Goal: Navigation & Orientation: Find specific page/section

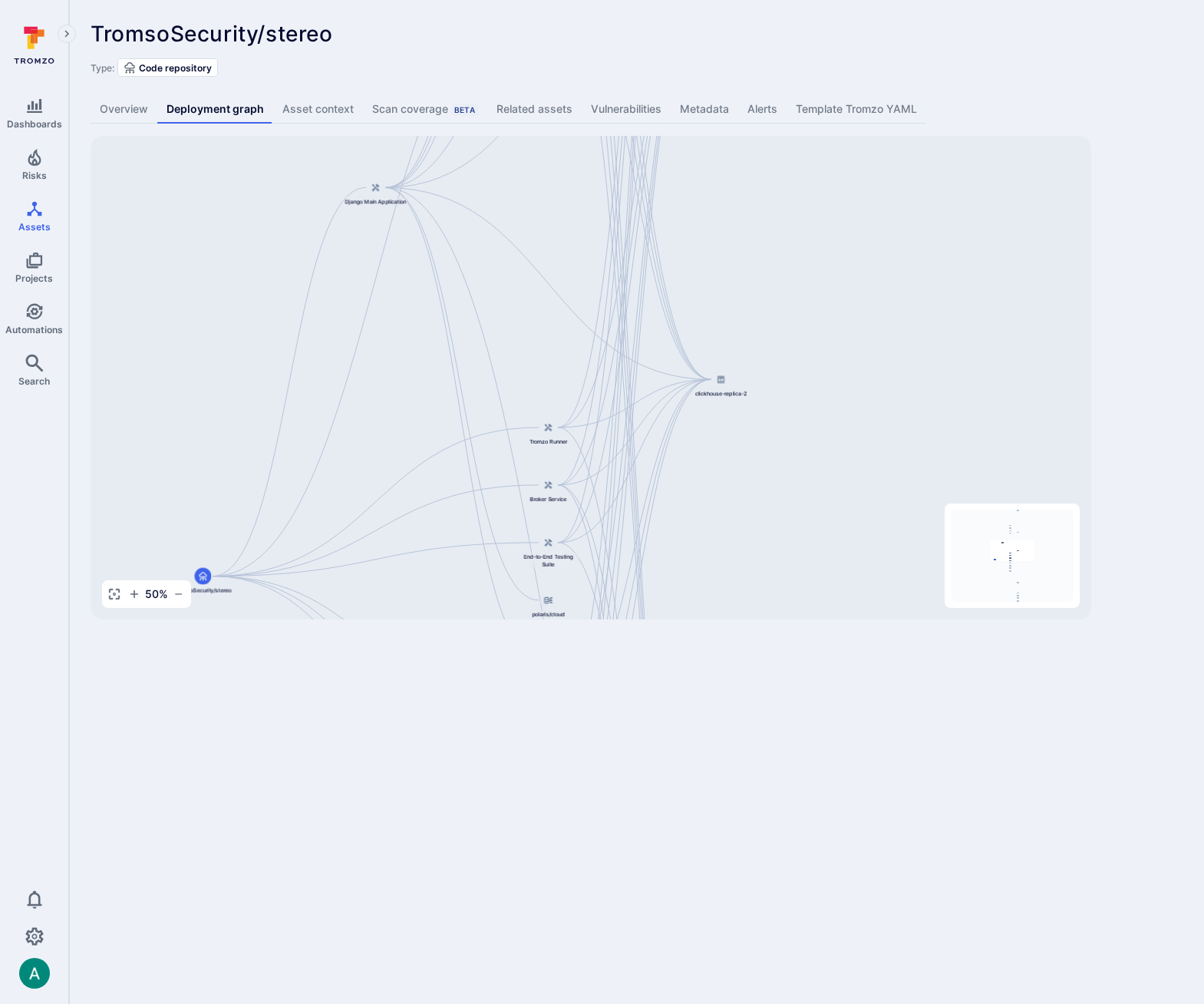
drag, startPoint x: 805, startPoint y: 409, endPoint x: 721, endPoint y: 497, distance: 121.7
click at [721, 497] on div "Django Main Application TromsoSecurity/stereo API Service Web Interface Dashboa…" at bounding box center [591, 378] width 1001 height 484
click at [543, 436] on div at bounding box center [546, 430] width 17 height 17
click at [545, 371] on div "Django Main Application TromsoSecurity/stereo API Service Web Interface Dashboa…" at bounding box center [591, 378] width 1001 height 484
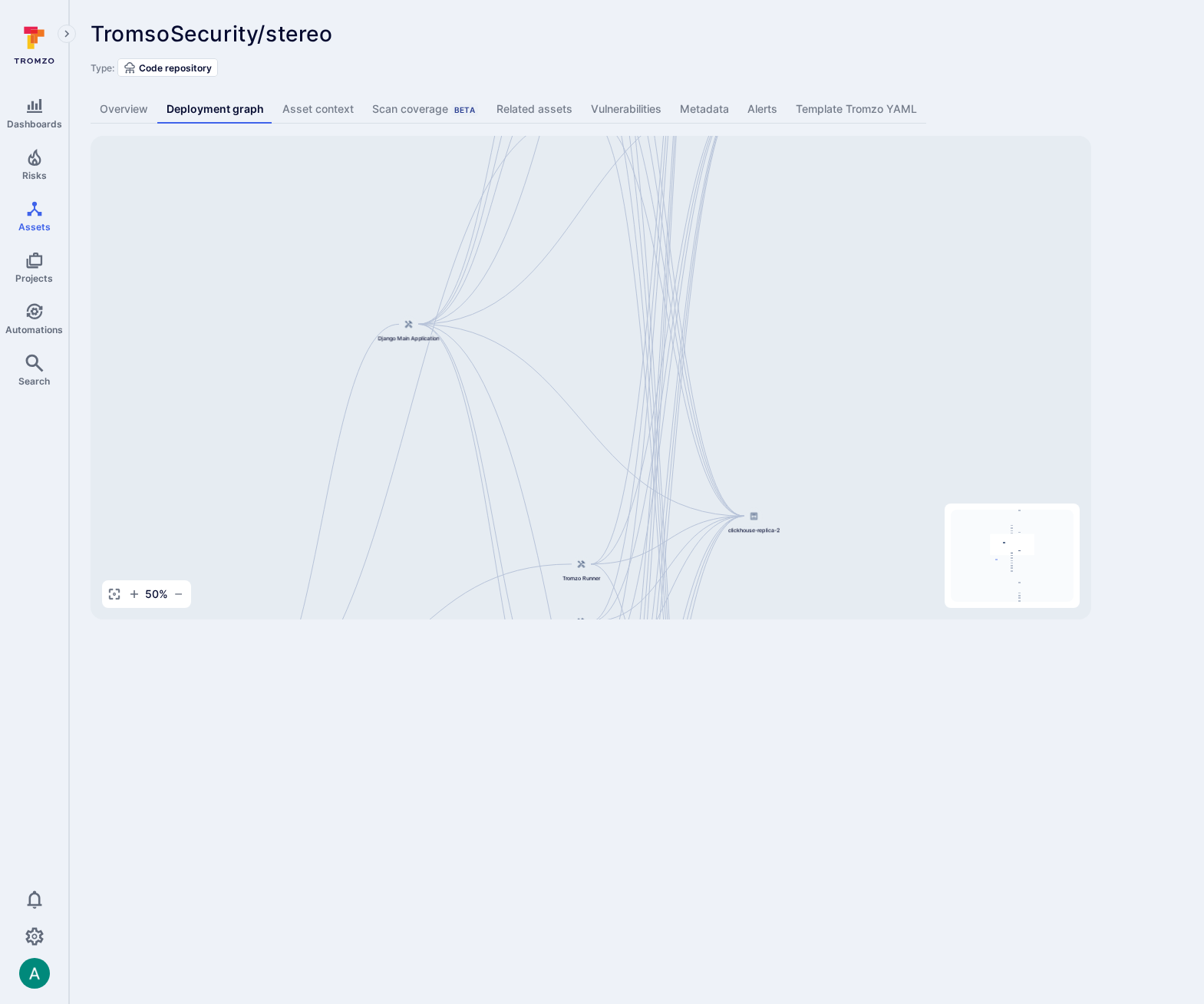
drag, startPoint x: 835, startPoint y: 328, endPoint x: 864, endPoint y: 473, distance: 147.9
click at [864, 473] on div "Django Main Application TromsoSecurity/stereo API Service Web Interface Dashboa…" at bounding box center [591, 378] width 1001 height 484
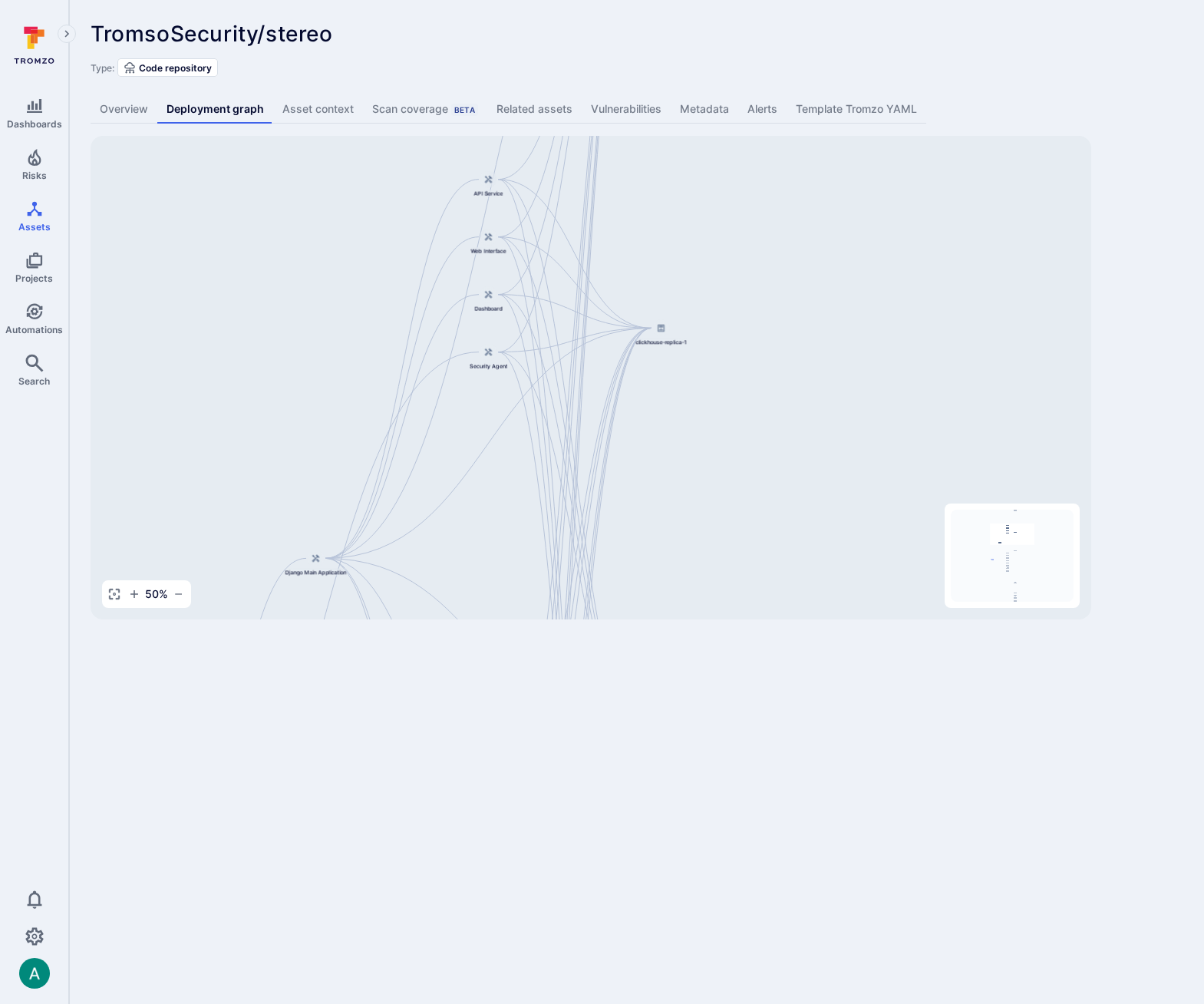
drag, startPoint x: 762, startPoint y: 291, endPoint x: 705, endPoint y: 529, distance: 244.7
click at [682, 524] on div "Django Main Application TromsoSecurity/stereo API Service Web Interface Dashboa…" at bounding box center [591, 378] width 1001 height 484
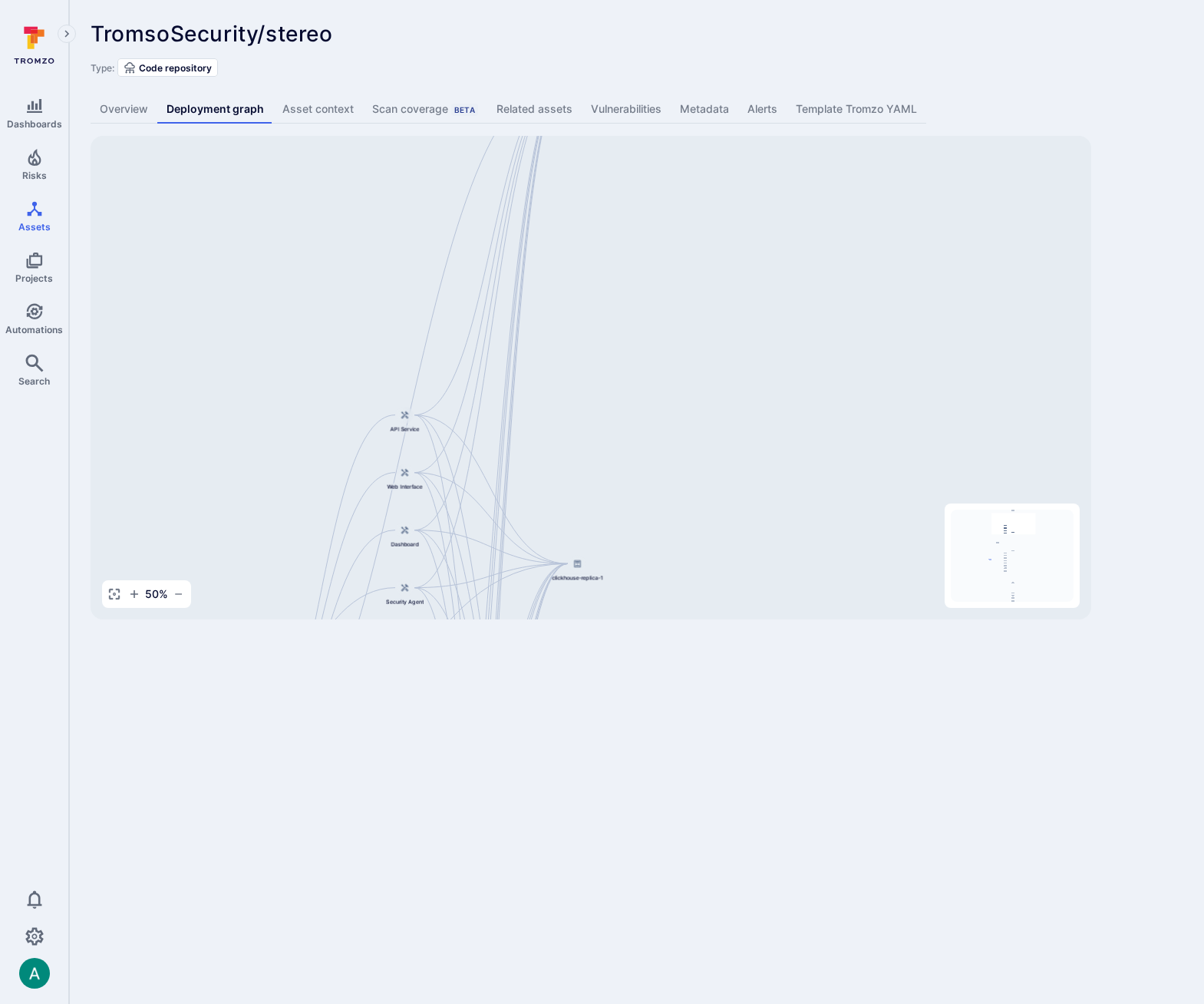
drag, startPoint x: 697, startPoint y: 190, endPoint x: 653, endPoint y: 282, distance: 102.0
click at [603, 422] on div "Django Main Application TromsoSecurity/stereo API Service Web Interface Dashboa…" at bounding box center [591, 378] width 1001 height 484
drag, startPoint x: 670, startPoint y: 176, endPoint x: 752, endPoint y: 198, distance: 84.9
click at [752, 198] on div "Django Main Application TromsoSecurity/stereo API Service Web Interface Dashboa…" at bounding box center [591, 378] width 1001 height 484
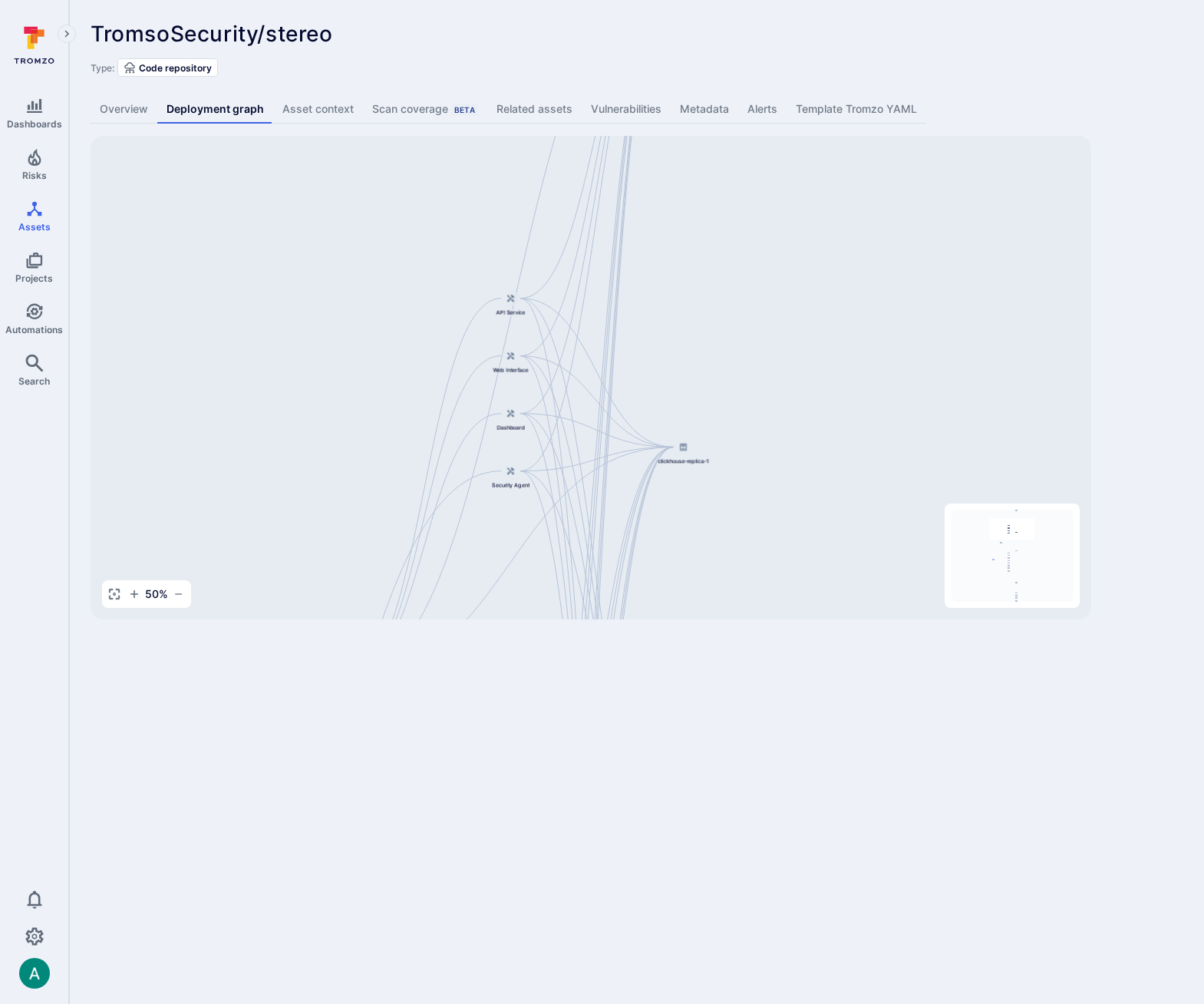
drag, startPoint x: 745, startPoint y: 285, endPoint x: 752, endPoint y: 197, distance: 88.3
click at [752, 197] on div "Django Main Application TromsoSecurity/stereo API Service Web Interface Dashboa…" at bounding box center [591, 378] width 1001 height 484
drag, startPoint x: 833, startPoint y: 447, endPoint x: 834, endPoint y: 188, distance: 259.0
click at [834, 188] on div "Django Main Application TromsoSecurity/stereo API Service Web Interface Dashboa…" at bounding box center [591, 378] width 1001 height 484
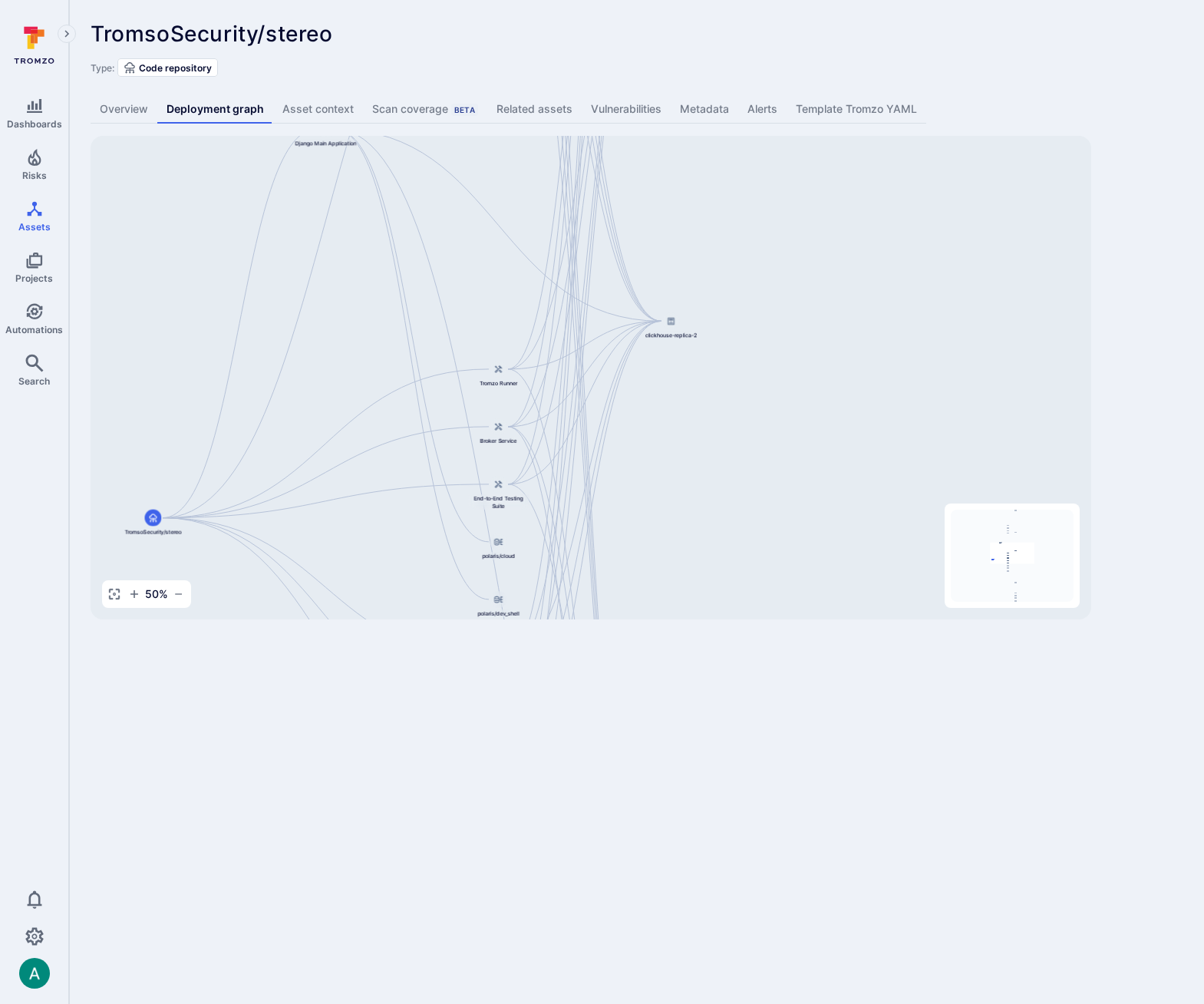
drag, startPoint x: 804, startPoint y: 445, endPoint x: 793, endPoint y: 176, distance: 269.2
click at [793, 176] on div "Django Main Application TromsoSecurity/stereo API Service Web Interface Dashboa…" at bounding box center [591, 378] width 1001 height 484
drag, startPoint x: 821, startPoint y: 244, endPoint x: 823, endPoint y: 162, distance: 82.0
click at [823, 161] on div "Django Main Application TromsoSecurity/stereo API Service Web Interface Dashboa…" at bounding box center [591, 378] width 1001 height 484
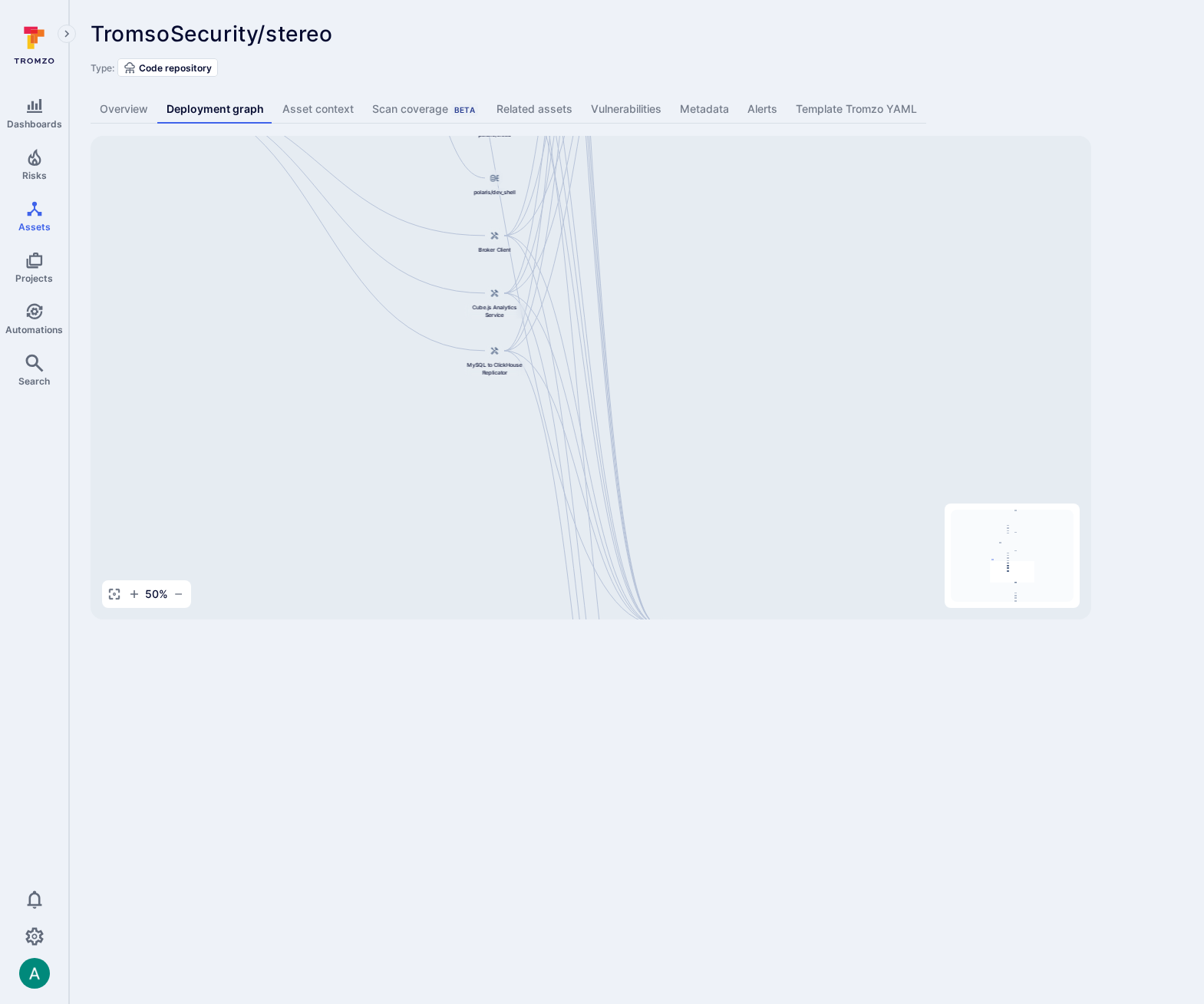
drag, startPoint x: 810, startPoint y: 422, endPoint x: 793, endPoint y: 207, distance: 215.7
click at [793, 207] on div "Django Main Application TromsoSecurity/stereo API Service Web Interface Dashboa…" at bounding box center [591, 378] width 1001 height 484
drag, startPoint x: 784, startPoint y: 354, endPoint x: 767, endPoint y: 253, distance: 102.4
click at [767, 253] on div "Django Main Application TromsoSecurity/stereo API Service Web Interface Dashboa…" at bounding box center [591, 378] width 1001 height 484
drag, startPoint x: 765, startPoint y: 446, endPoint x: 756, endPoint y: 139, distance: 307.1
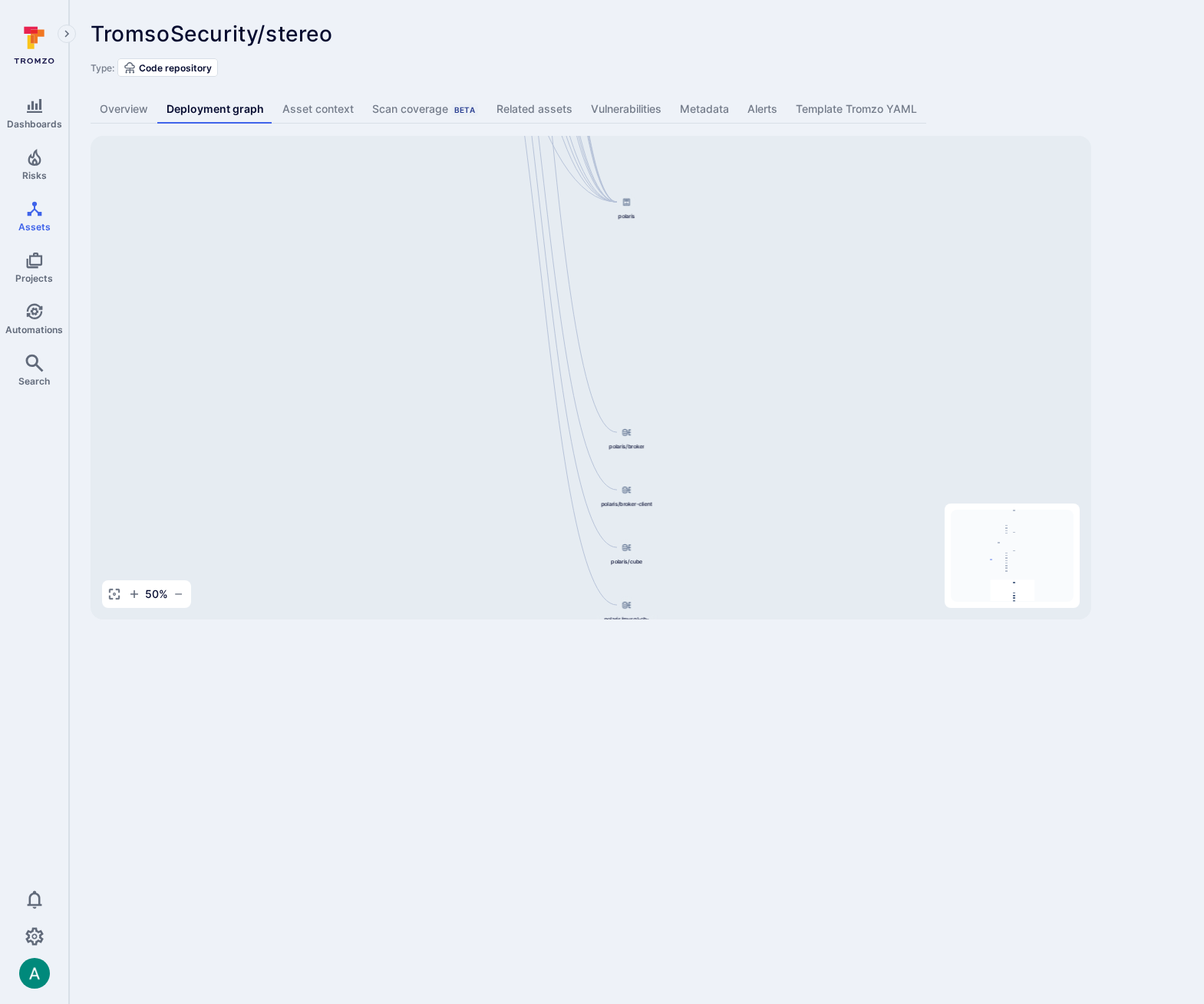
click at [756, 139] on div "Django Main Application TromsoSecurity/stereo API Service Web Interface Dashboa…" at bounding box center [591, 378] width 1001 height 484
drag, startPoint x: 718, startPoint y: 290, endPoint x: 808, endPoint y: 514, distance: 241.4
click at [806, 519] on div "Django Main Application TromsoSecurity/stereo API Service Web Interface Dashboa…" at bounding box center [591, 378] width 1001 height 484
drag, startPoint x: 777, startPoint y: 338, endPoint x: 655, endPoint y: 500, distance: 202.8
click at [768, 100] on div "TromsoSecurity/stereo ... Show more Type: Code repository Overview Deployment g…" at bounding box center [636, 320] width 1135 height 641
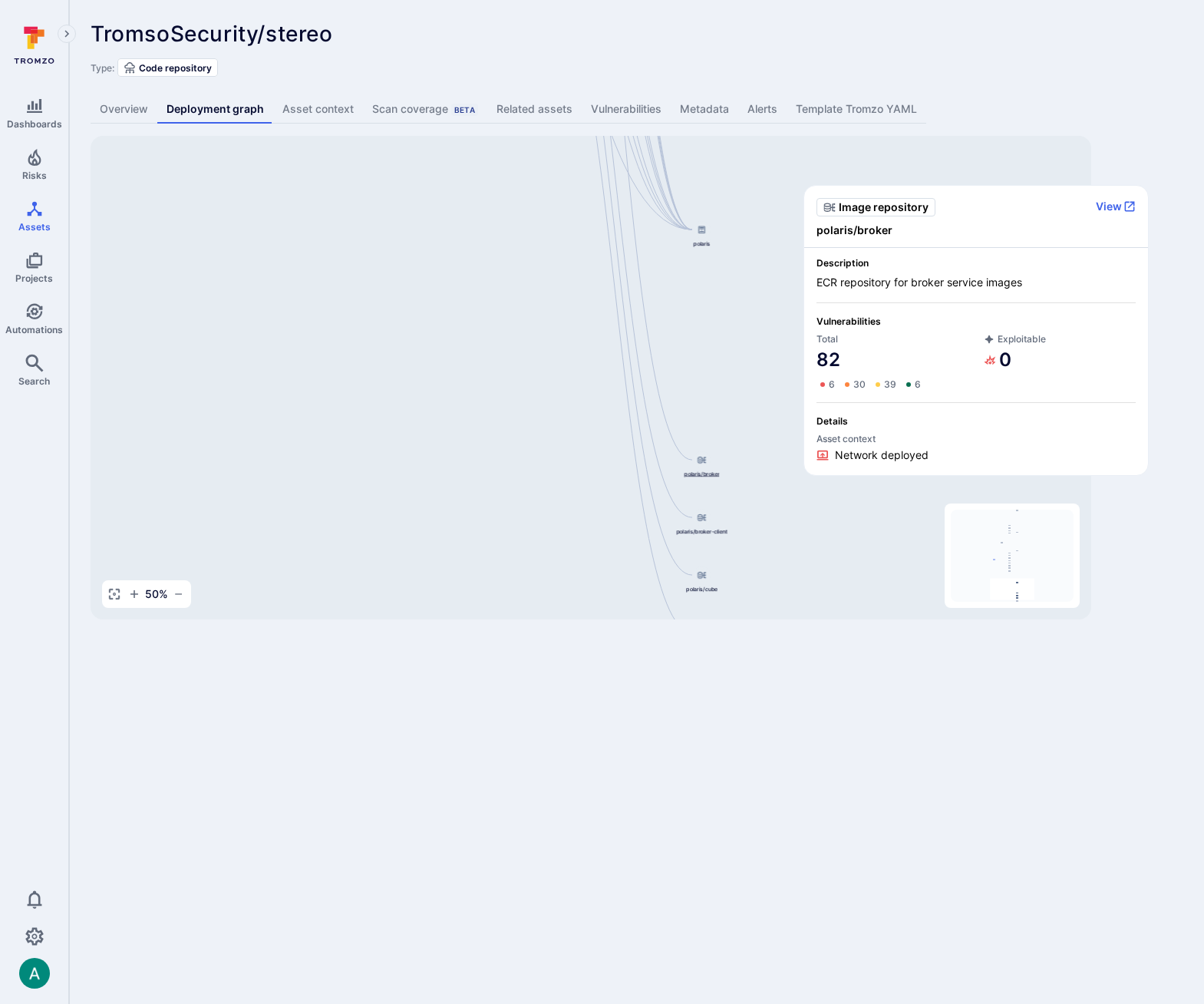
drag, startPoint x: 701, startPoint y: 483, endPoint x: 701, endPoint y: 473, distance: 10.0
click at [701, 473] on span "polaris/broker" at bounding box center [702, 473] width 35 height 7
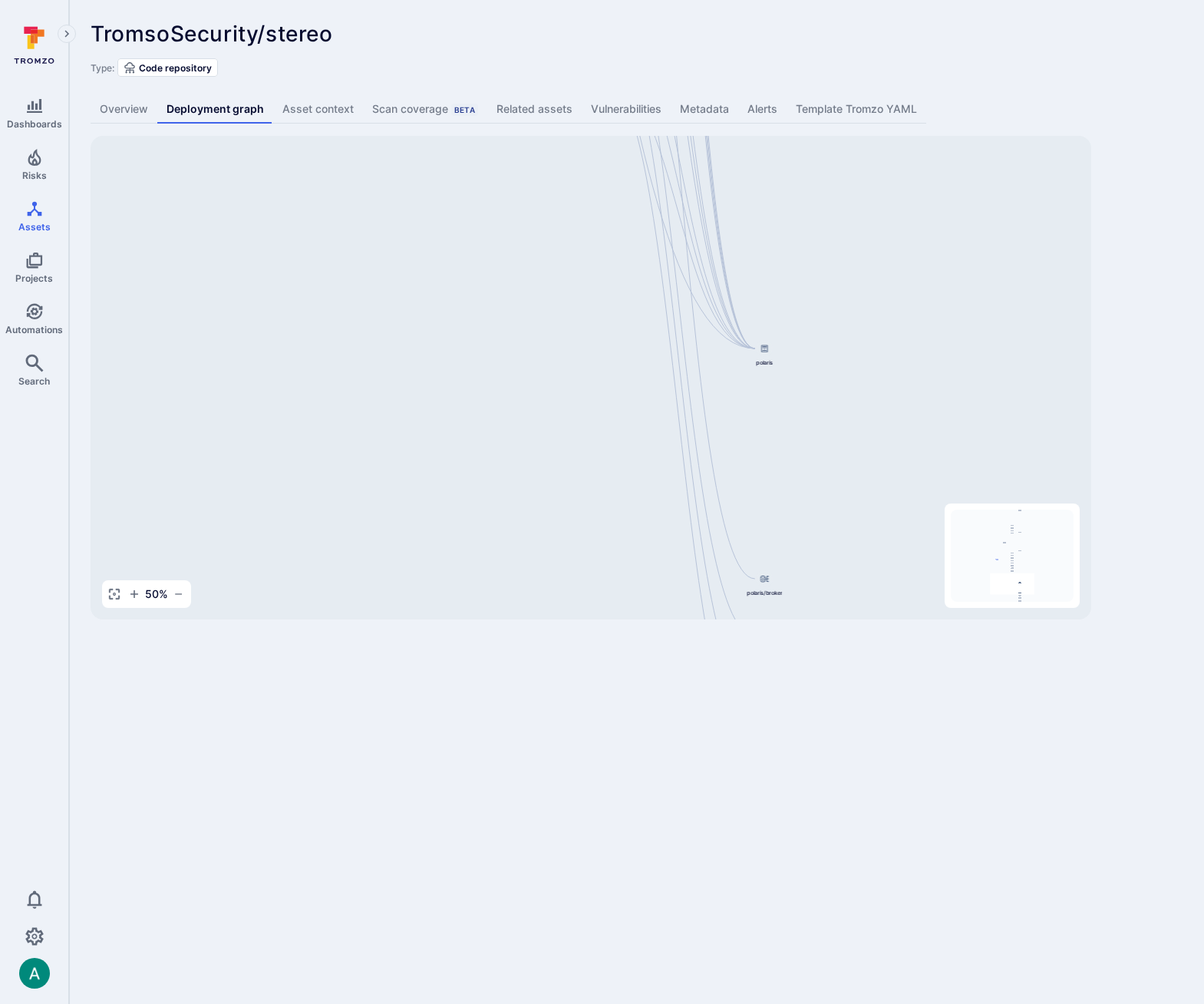
drag, startPoint x: 738, startPoint y: 400, endPoint x: 777, endPoint y: 422, distance: 44.8
click at [777, 422] on div "Django Main Application TromsoSecurity/stereo API Service Web Interface Dashboa…" at bounding box center [591, 378] width 1001 height 484
drag, startPoint x: 752, startPoint y: 387, endPoint x: 743, endPoint y: 349, distance: 39.1
click at [743, 349] on div "Django Main Application TromsoSecurity/stereo API Service Web Interface Dashboa…" at bounding box center [591, 378] width 1001 height 484
drag, startPoint x: 647, startPoint y: 225, endPoint x: 651, endPoint y: 526, distance: 301.0
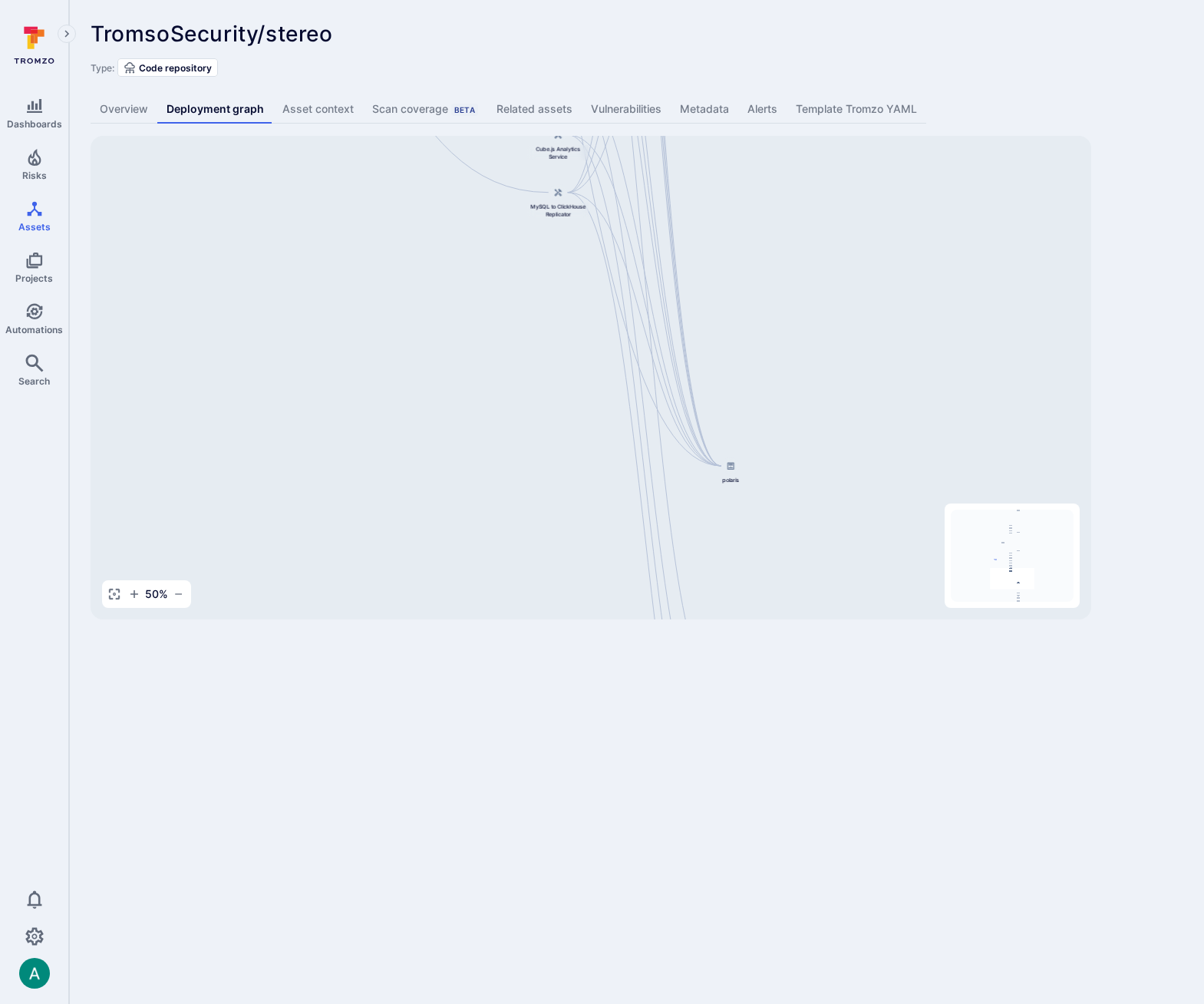
click at [651, 527] on div "Django Main Application TromsoSecurity/stereo API Service Web Interface Dashboa…" at bounding box center [591, 378] width 1001 height 484
drag, startPoint x: 613, startPoint y: 232, endPoint x: 612, endPoint y: 282, distance: 50.0
click at [612, 282] on div "Django Main Application TromsoSecurity/stereo API Service Web Interface Dashboa…" at bounding box center [591, 378] width 1001 height 484
drag, startPoint x: 911, startPoint y: 554, endPoint x: 738, endPoint y: 222, distance: 374.4
click at [738, 222] on div "Django Main Application TromsoSecurity/stereo API Service Web Interface Dashboa…" at bounding box center [591, 378] width 1001 height 484
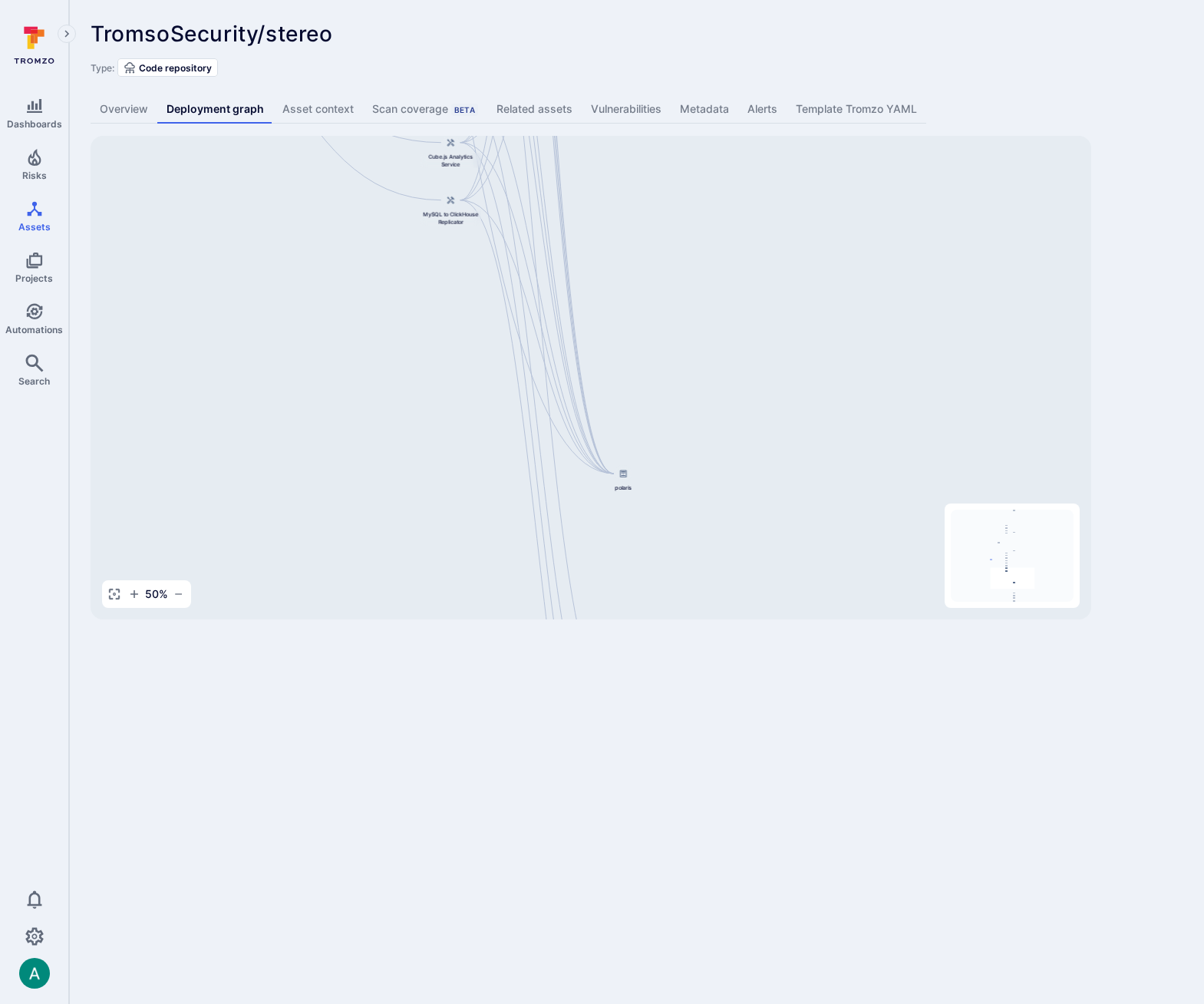
drag, startPoint x: 735, startPoint y: 435, endPoint x: 796, endPoint y: 672, distance: 244.7
click at [795, 675] on body "Dashboards Risks Assets Projects Automations Search 0 Assets Assets Pull reques…" at bounding box center [602, 502] width 1204 height 1004
drag, startPoint x: 721, startPoint y: 258, endPoint x: 748, endPoint y: 505, distance: 248.5
click at [747, 506] on div "Django Main Application TromsoSecurity/stereo API Service Web Interface Dashboa…" at bounding box center [591, 378] width 1001 height 484
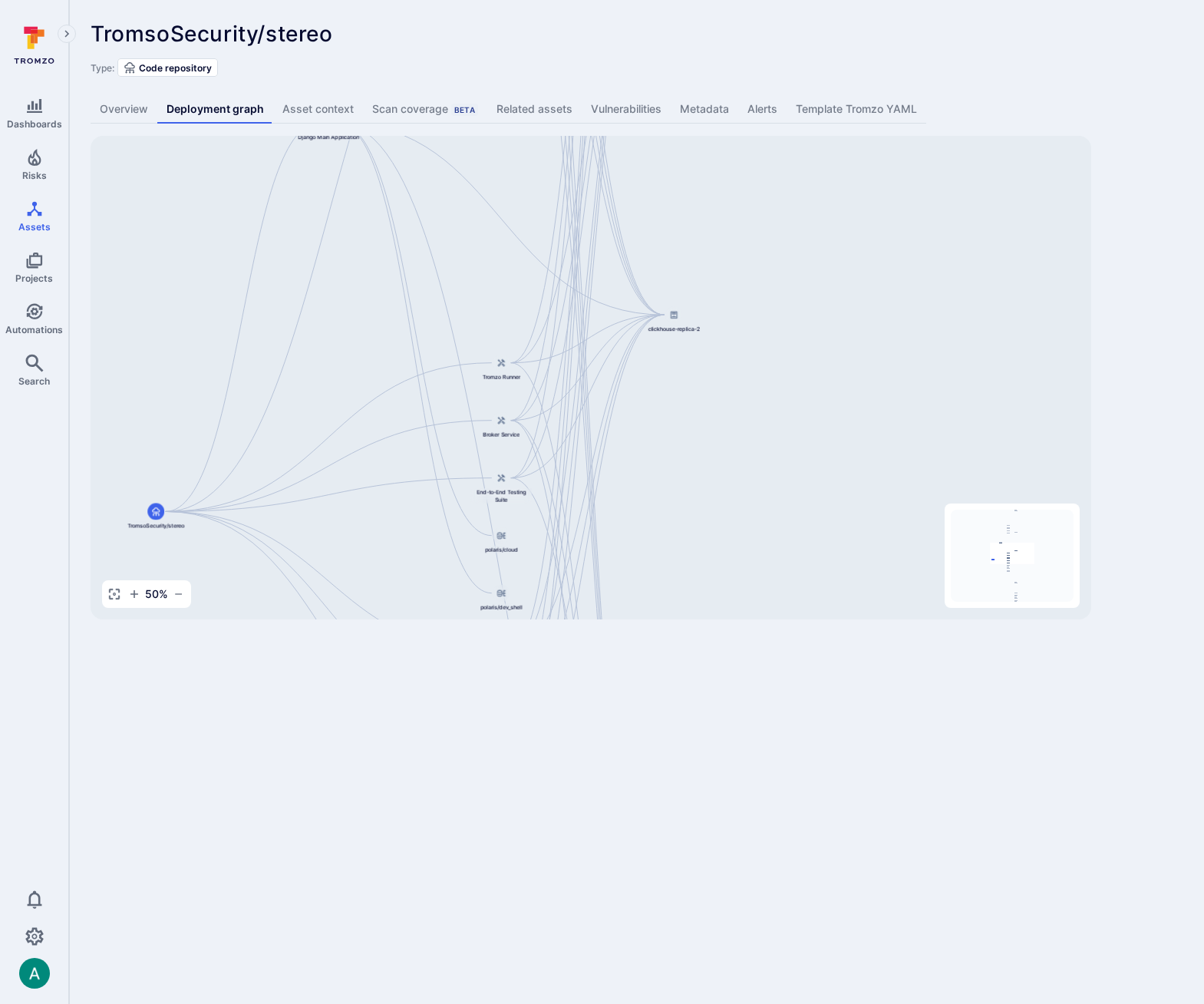
drag, startPoint x: 755, startPoint y: 334, endPoint x: 702, endPoint y: 283, distance: 73.6
click at [775, 635] on div "TromsoSecurity/stereo ... Show more Type: Code repository Overview Deployment g…" at bounding box center [636, 320] width 1135 height 641
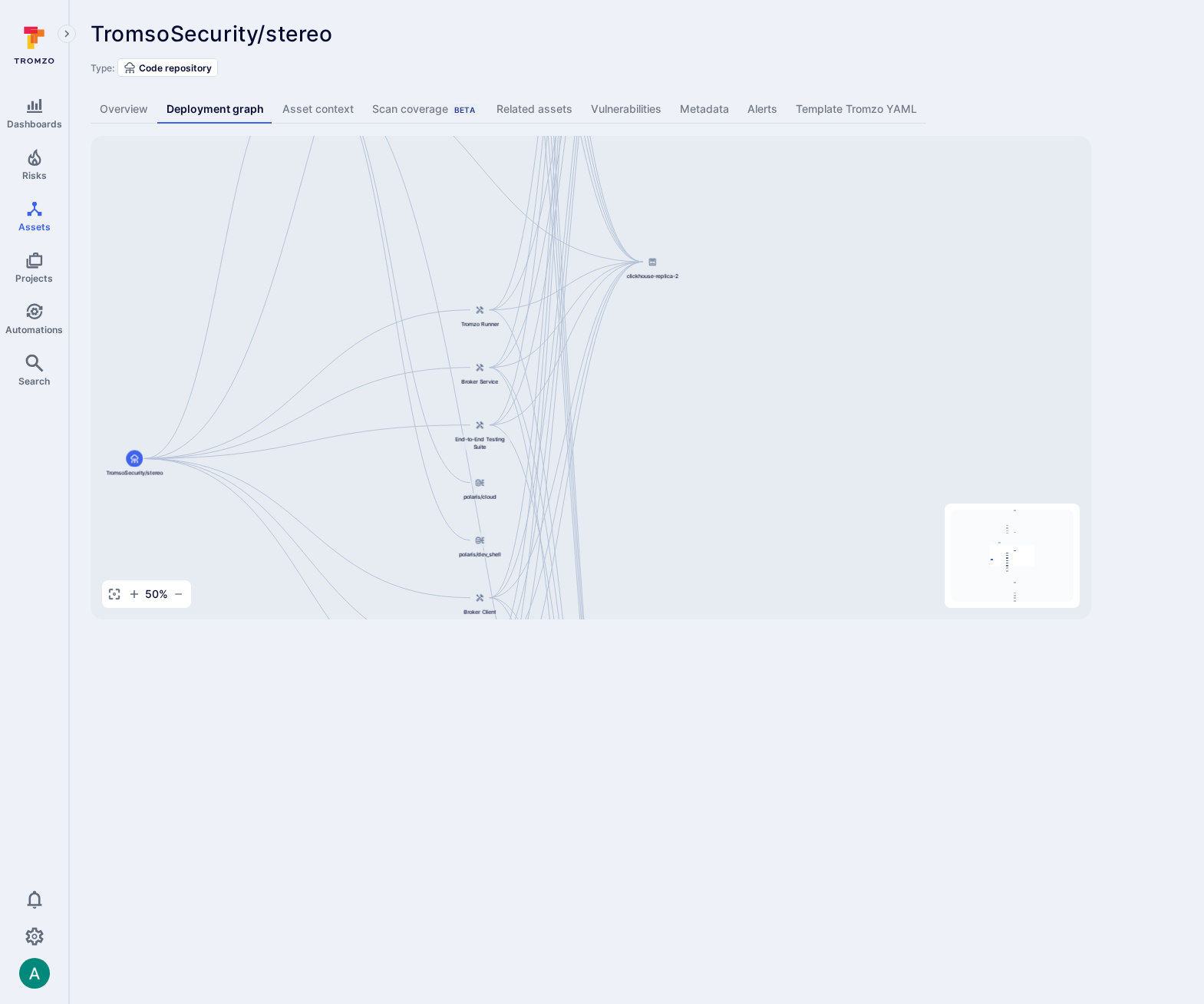
drag, startPoint x: 753, startPoint y: 255, endPoint x: 724, endPoint y: 77, distance: 180.3
click at [724, 77] on div "TromsoSecurity/stereo ... Show more Type: Code repository Overview Deployment g…" at bounding box center [636, 320] width 1135 height 641
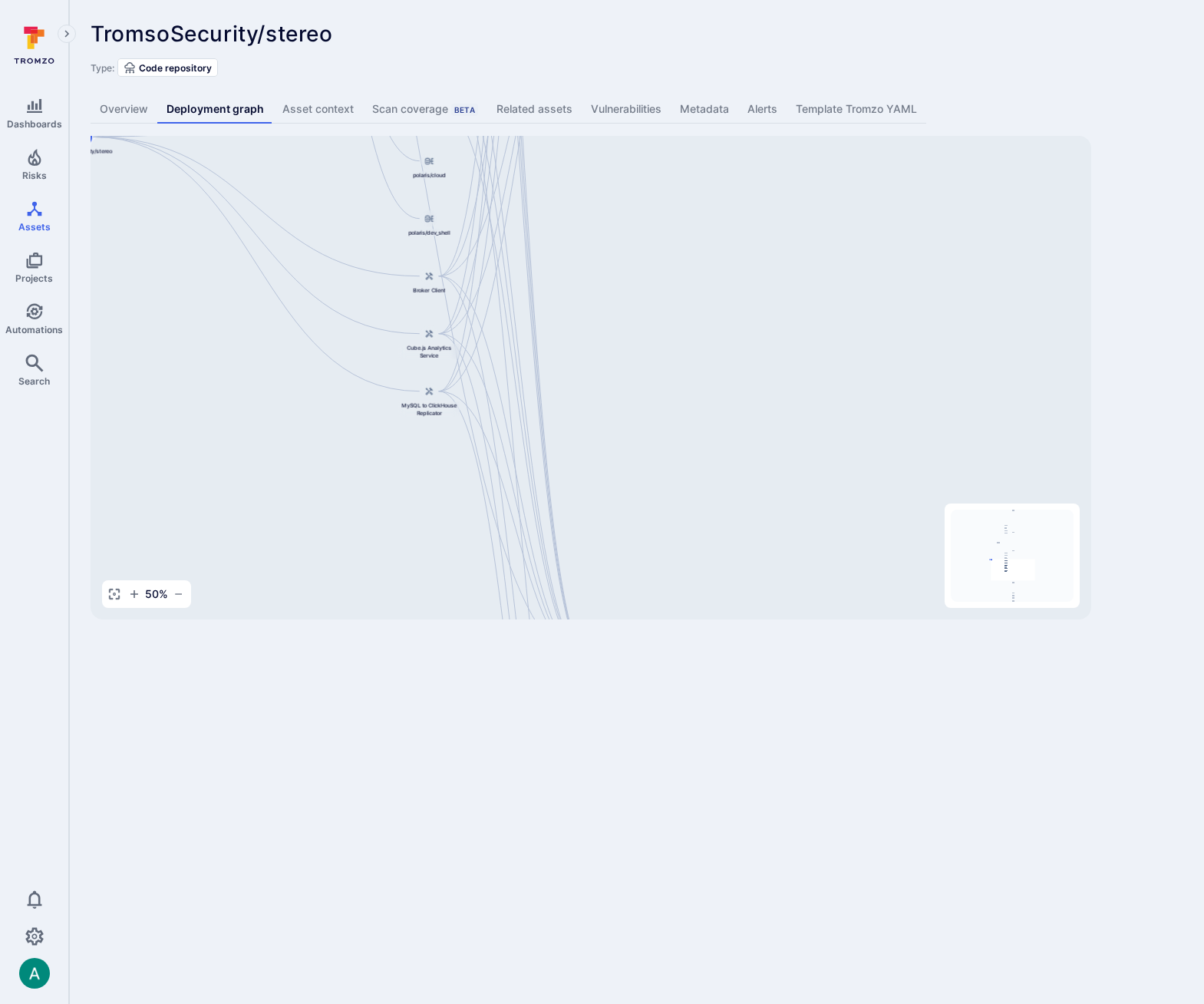
drag, startPoint x: 784, startPoint y: 479, endPoint x: 748, endPoint y: 258, distance: 223.9
click at [748, 258] on div "Django Main Application TromsoSecurity/stereo API Service Web Interface Dashboa…" at bounding box center [591, 378] width 1001 height 484
drag, startPoint x: 721, startPoint y: 254, endPoint x: 696, endPoint y: 131, distance: 125.5
click at [696, 131] on div "TromsoSecurity/stereo ... Show more Type: Code repository Overview Deployment g…" at bounding box center [636, 320] width 1135 height 641
drag, startPoint x: 647, startPoint y: 416, endPoint x: 654, endPoint y: 185, distance: 231.1
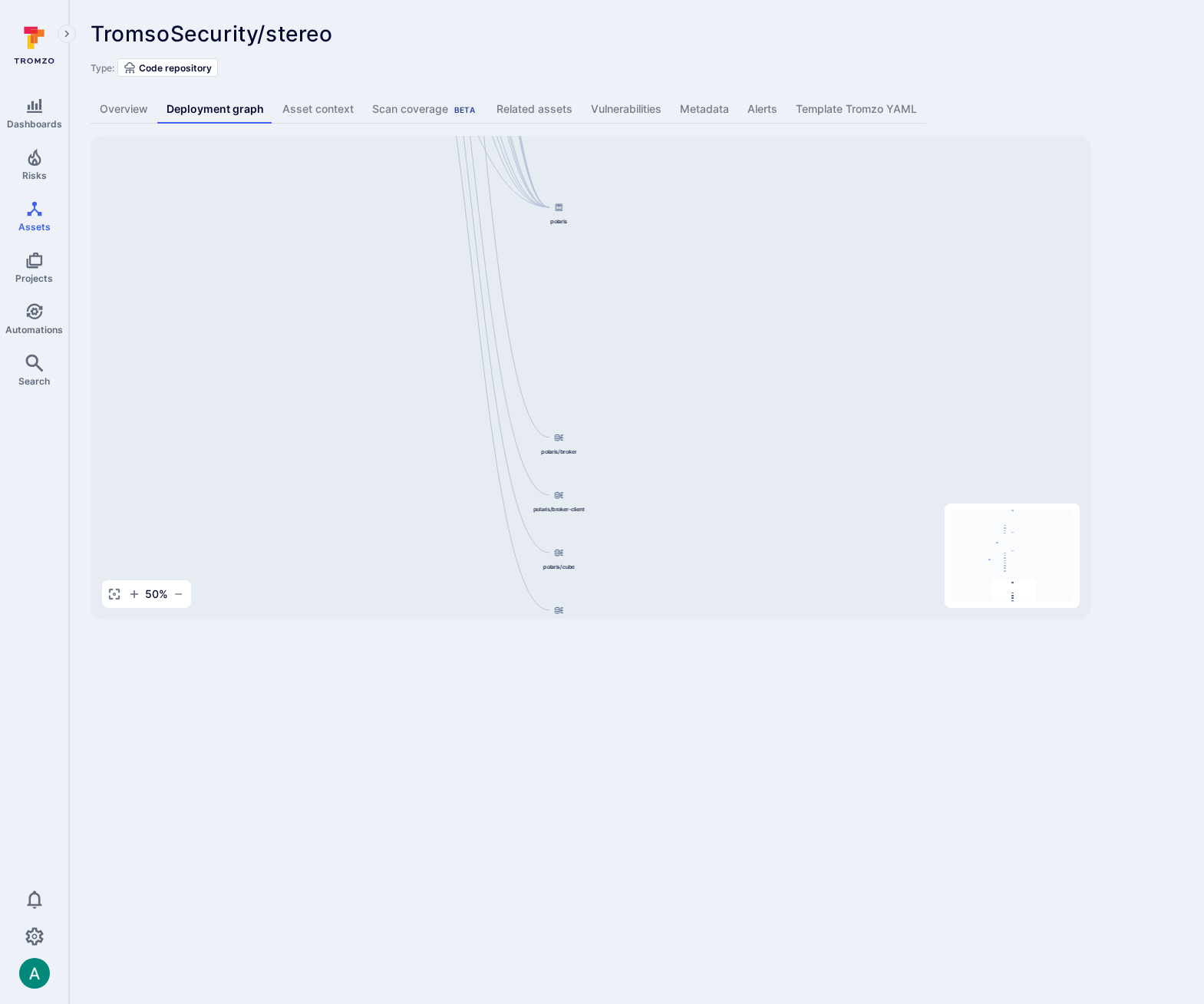
click at [654, 185] on div "Django Main Application TromsoSecurity/stereo API Service Web Interface Dashboa…" at bounding box center [591, 378] width 1001 height 484
drag, startPoint x: 607, startPoint y: 278, endPoint x: 673, endPoint y: 497, distance: 228.7
click at [697, 476] on div "Django Main Application TromsoSecurity/stereo API Service Web Interface Dashboa…" at bounding box center [591, 378] width 1001 height 484
drag, startPoint x: 574, startPoint y: 242, endPoint x: 566, endPoint y: 476, distance: 234.1
click at [566, 476] on div "Django Main Application TromsoSecurity/stereo API Service Web Interface Dashboa…" at bounding box center [591, 378] width 1001 height 484
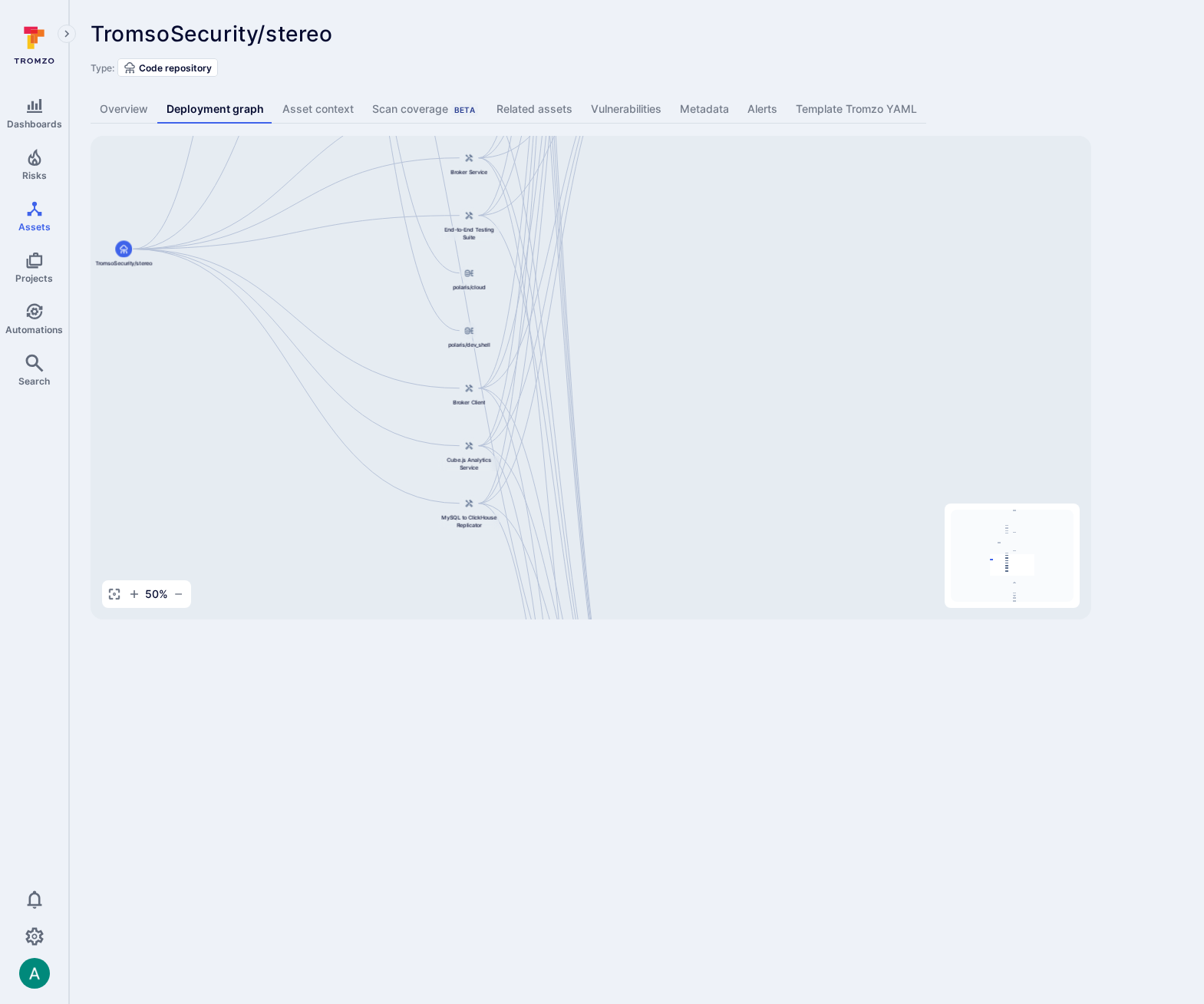
drag, startPoint x: 545, startPoint y: 270, endPoint x: 546, endPoint y: 487, distance: 217.0
click at [546, 487] on div "Django Main Application TromsoSecurity/stereo API Service Web Interface Dashboa…" at bounding box center [591, 378] width 1001 height 484
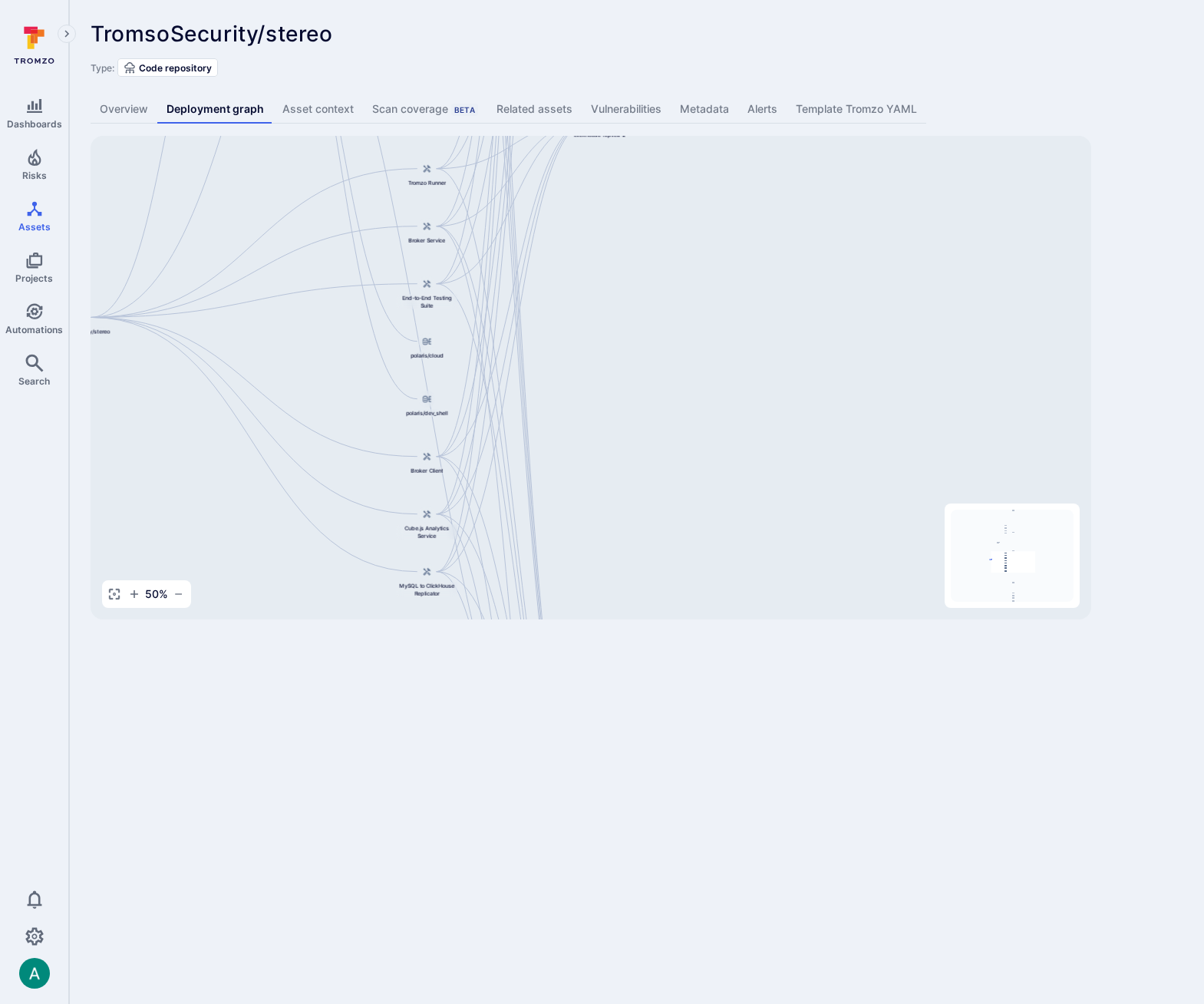
drag, startPoint x: 680, startPoint y: 262, endPoint x: 638, endPoint y: 330, distance: 79.9
click at [638, 330] on div "Django Main Application TromsoSecurity/stereo API Service Web Interface Dashboa…" at bounding box center [591, 378] width 1001 height 484
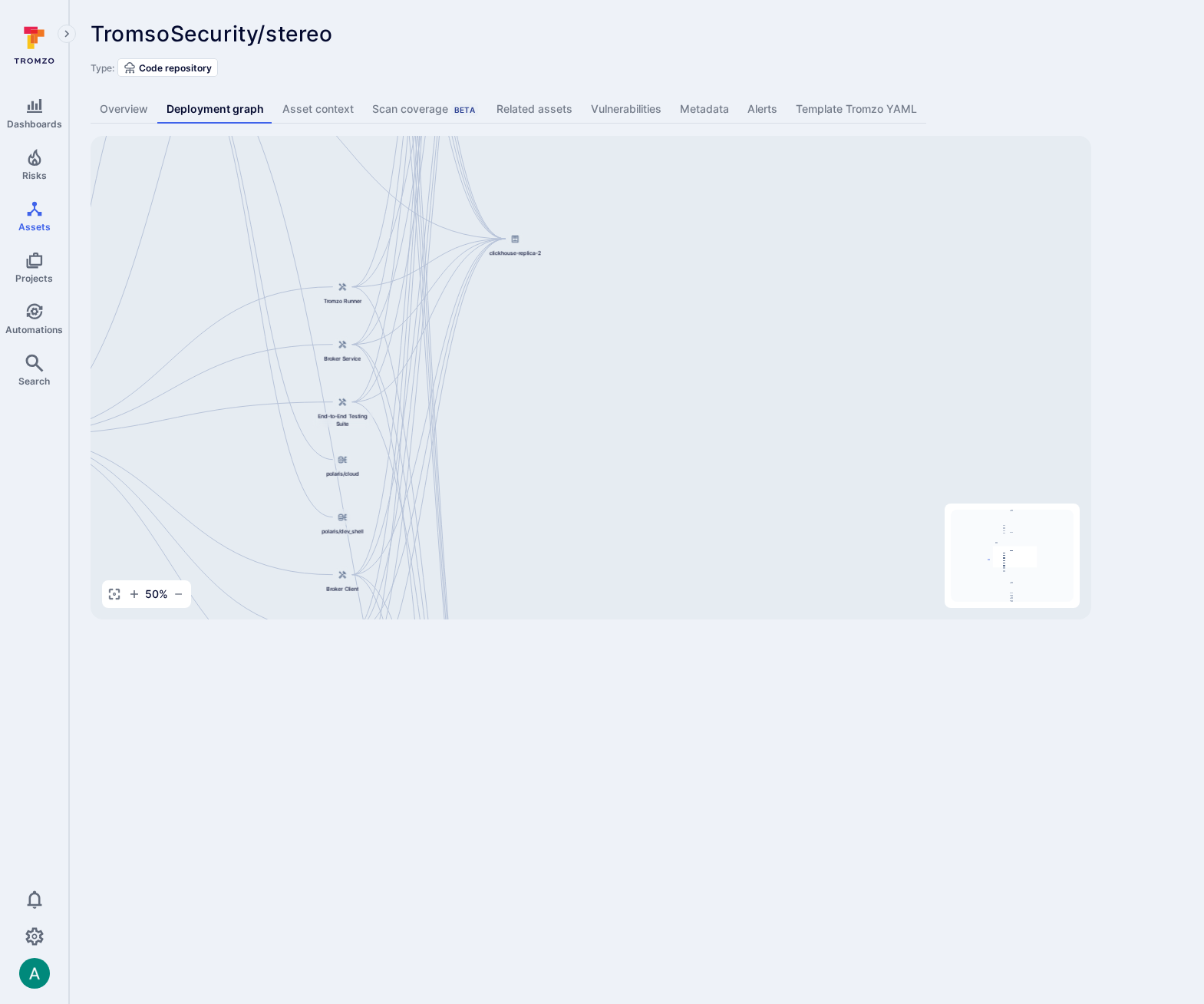
drag, startPoint x: 630, startPoint y: 332, endPoint x: 575, endPoint y: 412, distance: 97.1
click at [575, 412] on div "Django Main Application TromsoSecurity/stereo API Service Web Interface Dashboa…" at bounding box center [591, 378] width 1001 height 484
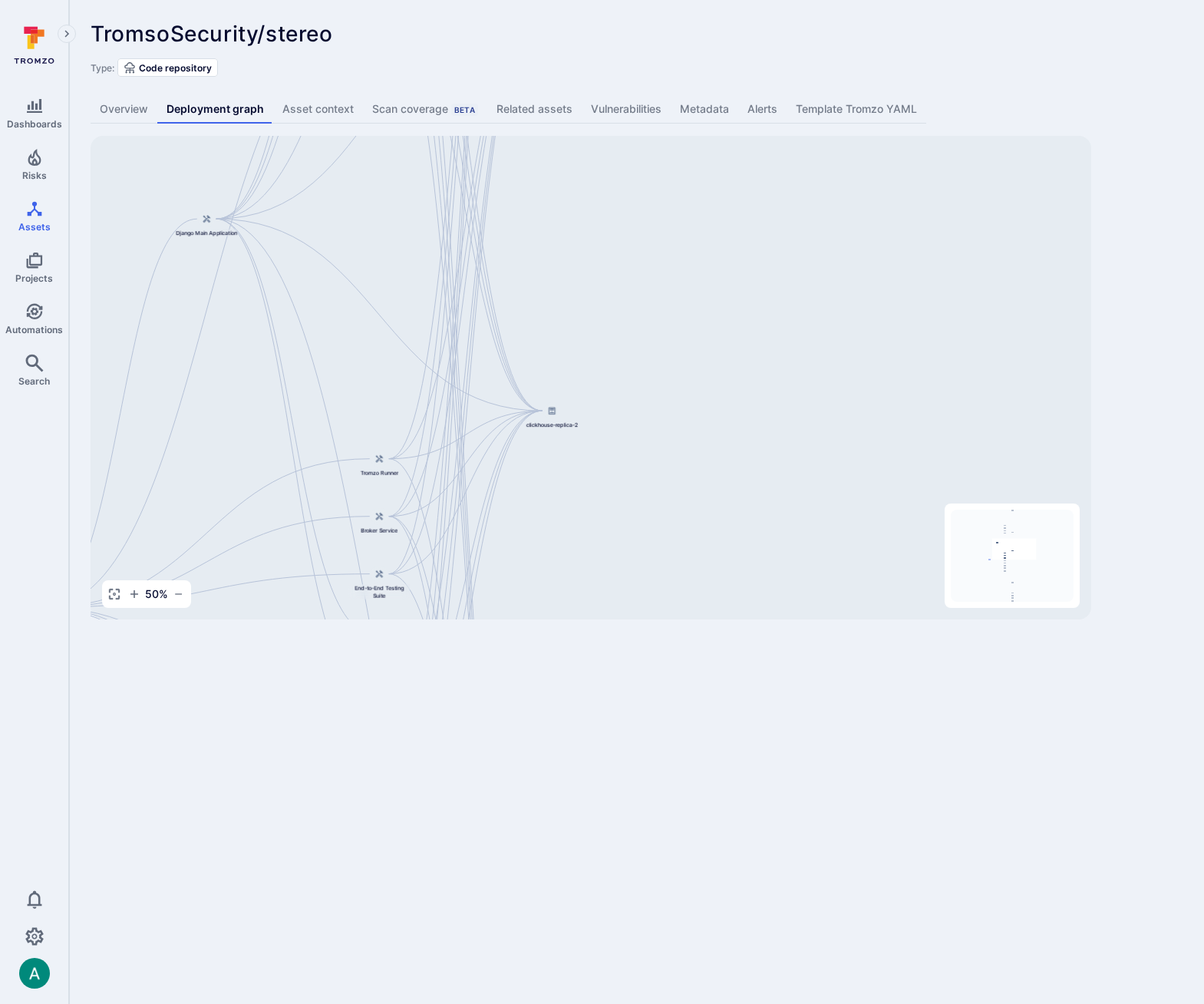
drag, startPoint x: 488, startPoint y: 409, endPoint x: 543, endPoint y: 566, distance: 166.4
click at [525, 581] on div "Django Main Application TromsoSecurity/stereo API Service Web Interface Dashboa…" at bounding box center [591, 378] width 1001 height 484
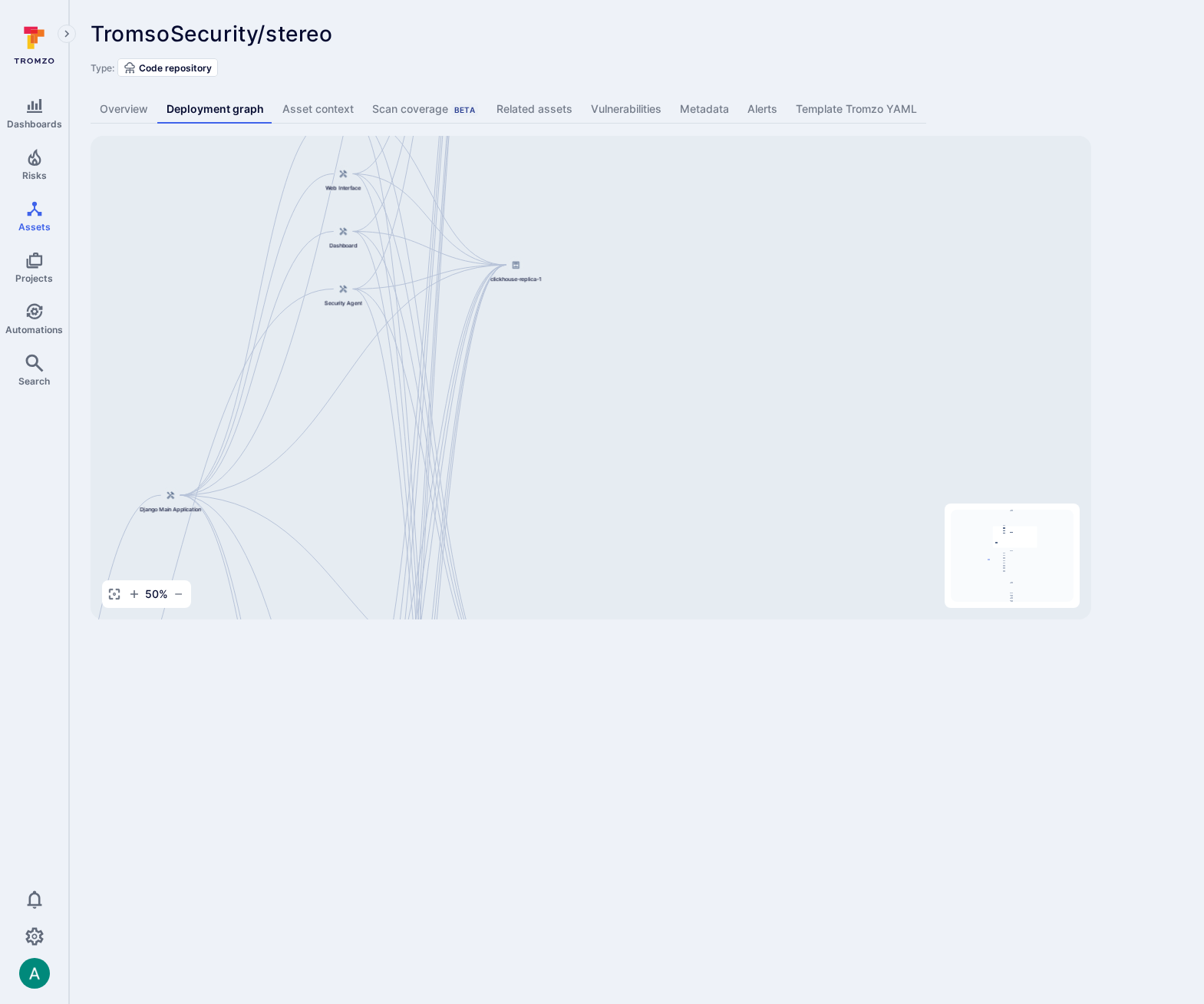
drag, startPoint x: 621, startPoint y: 278, endPoint x: 585, endPoint y: 554, distance: 278.3
click at [585, 554] on div "Django Main Application TromsoSecurity/stereo API Service Web Interface Dashboa…" at bounding box center [591, 378] width 1001 height 484
drag, startPoint x: 647, startPoint y: 201, endPoint x: 619, endPoint y: 617, distance: 416.9
click at [619, 617] on div "Django Main Application TromsoSecurity/stereo API Service Web Interface Dashboa…" at bounding box center [591, 378] width 1001 height 484
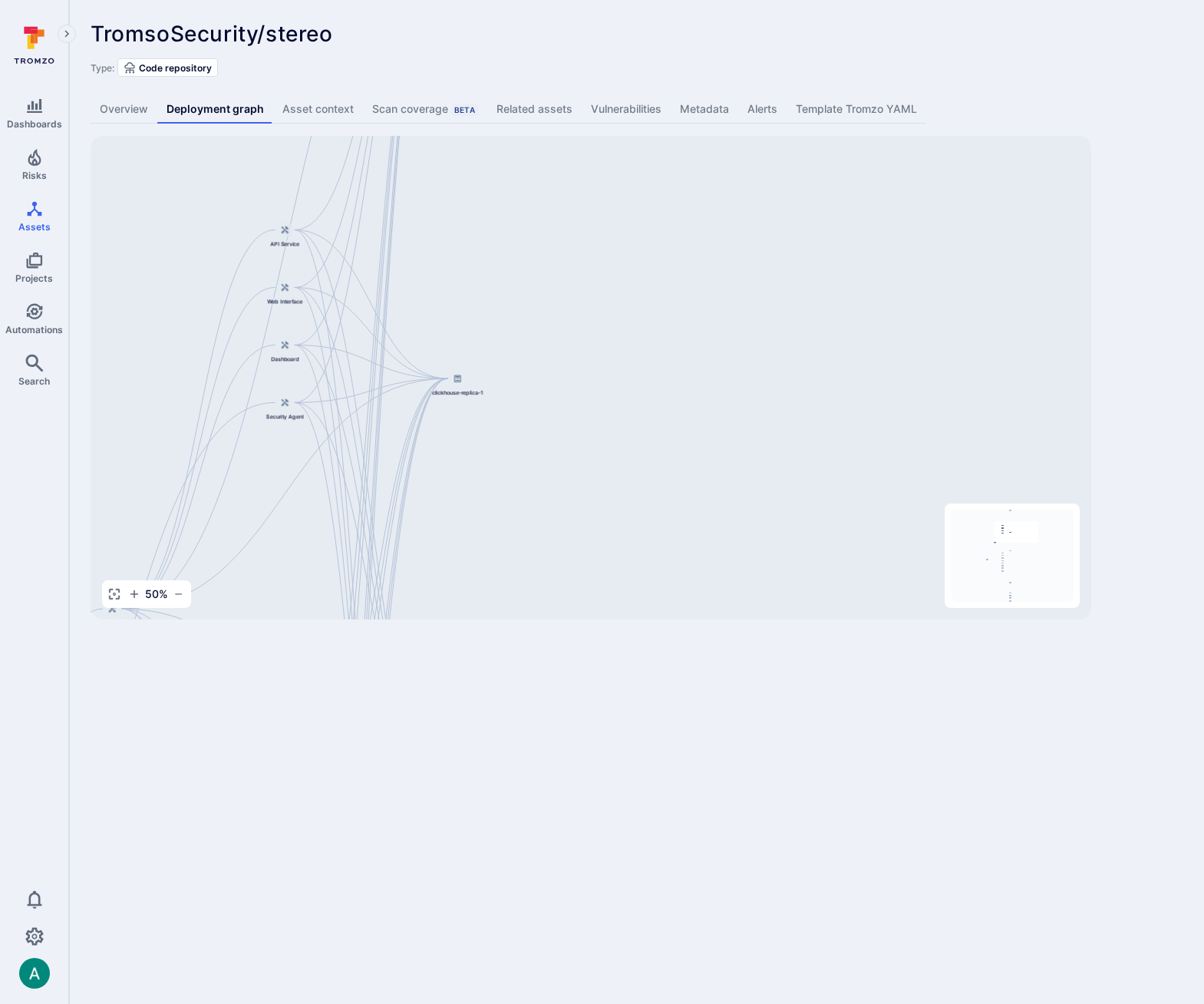
drag, startPoint x: 631, startPoint y: 571, endPoint x: 599, endPoint y: 225, distance: 347.5
click at [599, 225] on div "Django Main Application TromsoSecurity/stereo API Service Web Interface Dashboa…" at bounding box center [591, 378] width 1001 height 484
drag, startPoint x: 654, startPoint y: 566, endPoint x: 659, endPoint y: 254, distance: 312.0
click at [659, 254] on div "Django Main Application TromsoSecurity/stereo API Service Web Interface Dashboa…" at bounding box center [591, 378] width 1001 height 484
drag, startPoint x: 665, startPoint y: 513, endPoint x: 591, endPoint y: 452, distance: 95.9
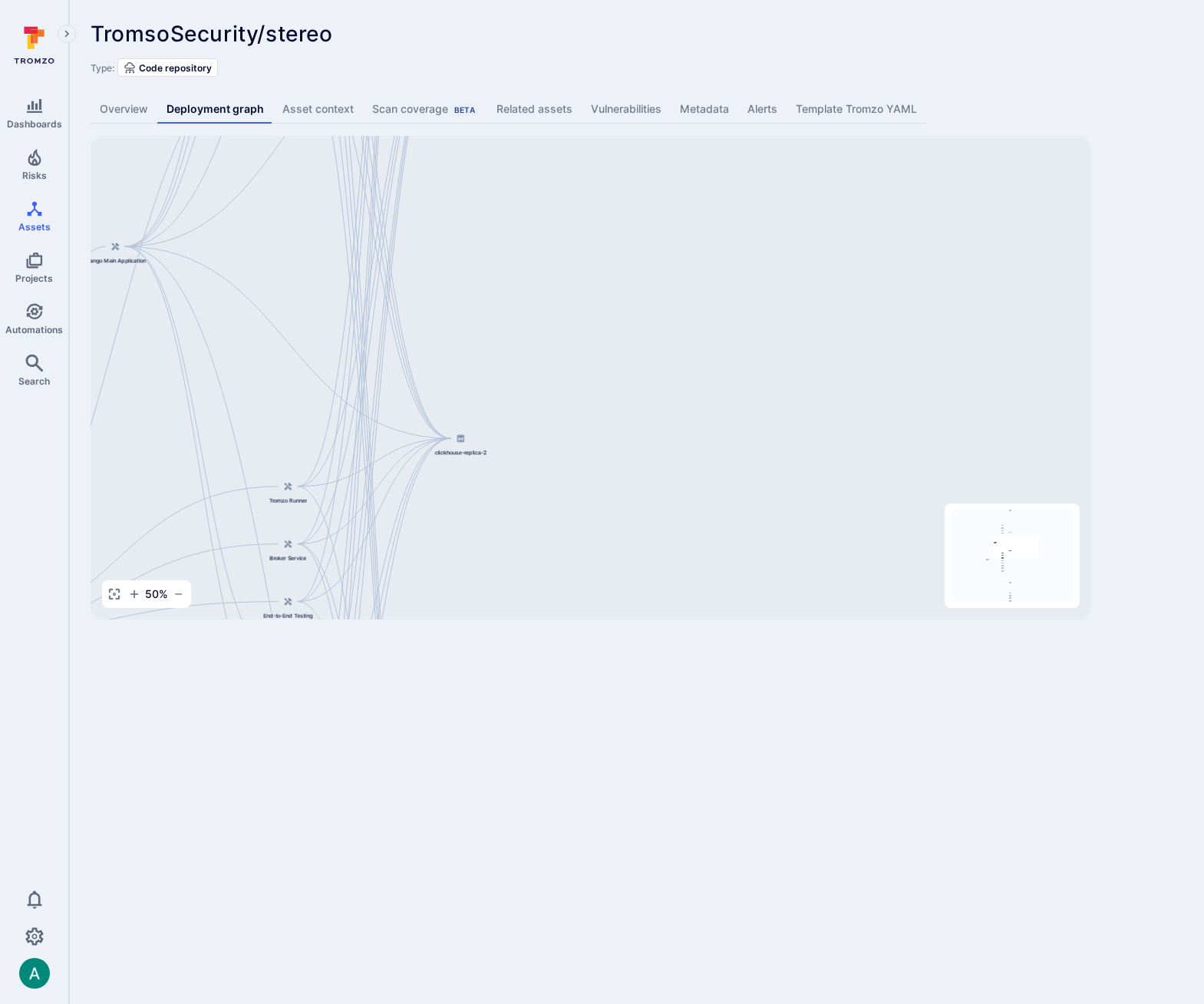
click at [664, 454] on div "Django Main Application TromsoSecurity/stereo API Service Web Interface Dashboa…" at bounding box center [591, 378] width 1001 height 484
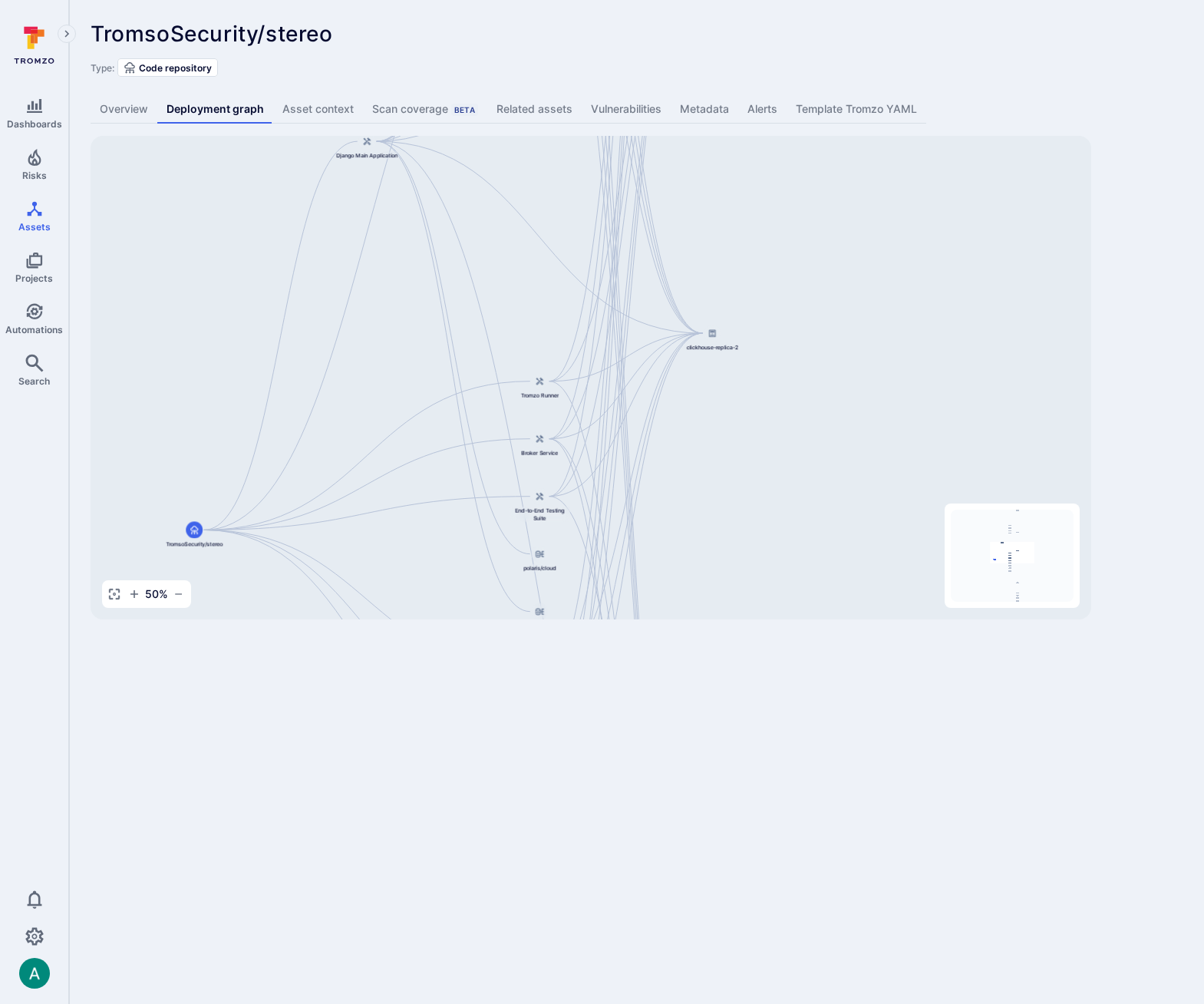
drag, startPoint x: 437, startPoint y: 335, endPoint x: 691, endPoint y: 282, distance: 259.5
click at [691, 282] on div "Django Main Application TromsoSecurity/stereo API Service Web Interface Dashboa…" at bounding box center [591, 378] width 1001 height 484
drag, startPoint x: 729, startPoint y: 439, endPoint x: 745, endPoint y: 325, distance: 115.1
click at [745, 325] on div "Django Main Application TromsoSecurity/stereo API Service Web Interface Dashboa…" at bounding box center [591, 378] width 1001 height 484
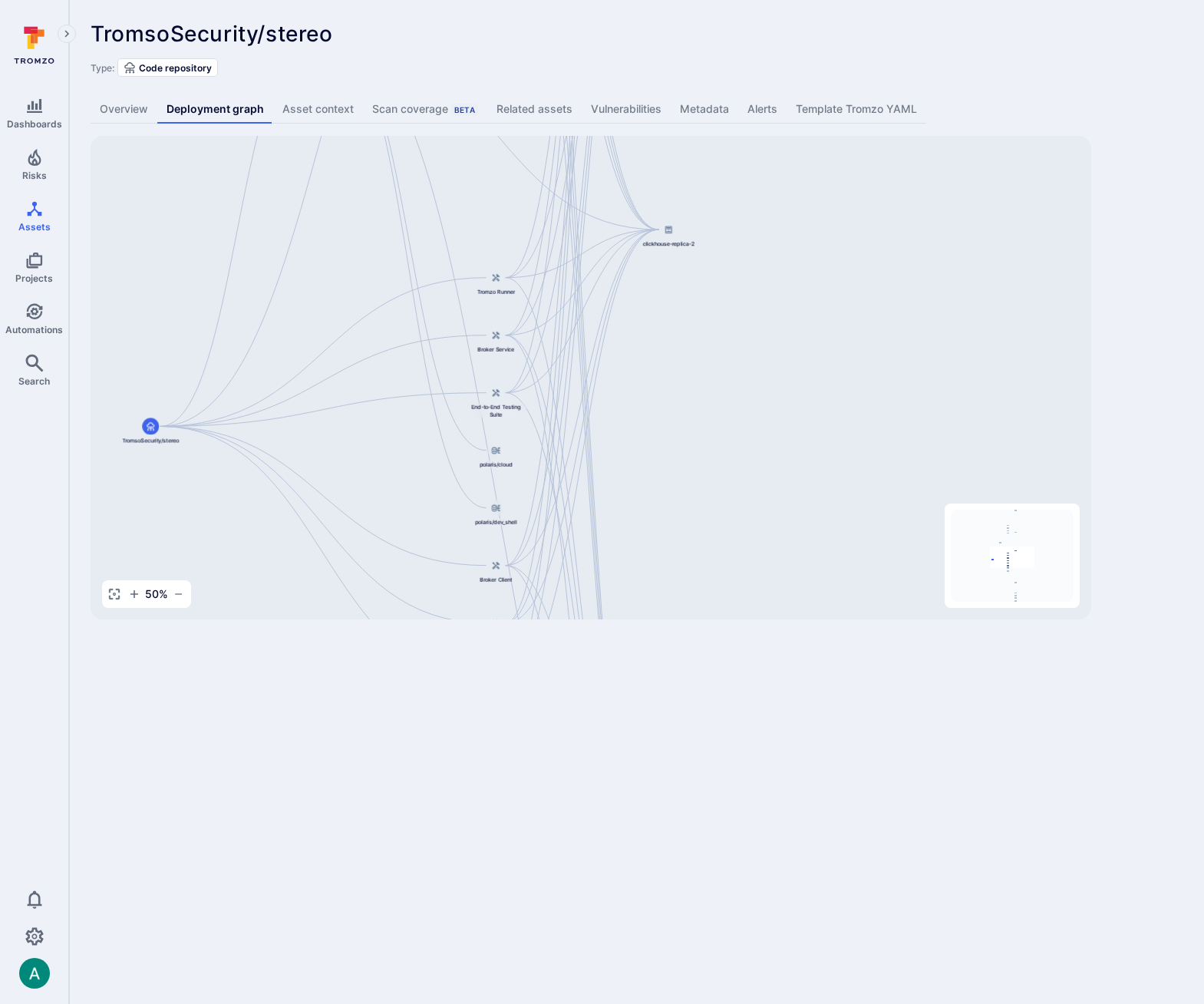
drag, startPoint x: 787, startPoint y: 575, endPoint x: 727, endPoint y: 588, distance: 61.4
click at [727, 588] on div "Django Main Application TromsoSecurity/stereo API Service Web Interface Dashboa…" at bounding box center [591, 378] width 1001 height 484
drag, startPoint x: 748, startPoint y: 392, endPoint x: 764, endPoint y: 492, distance: 101.3
click at [738, 608] on div "Django Main Application TromsoSecurity/stereo API Service Web Interface Dashboa…" at bounding box center [591, 378] width 1001 height 484
drag, startPoint x: 763, startPoint y: 330, endPoint x: 767, endPoint y: 529, distance: 199.0
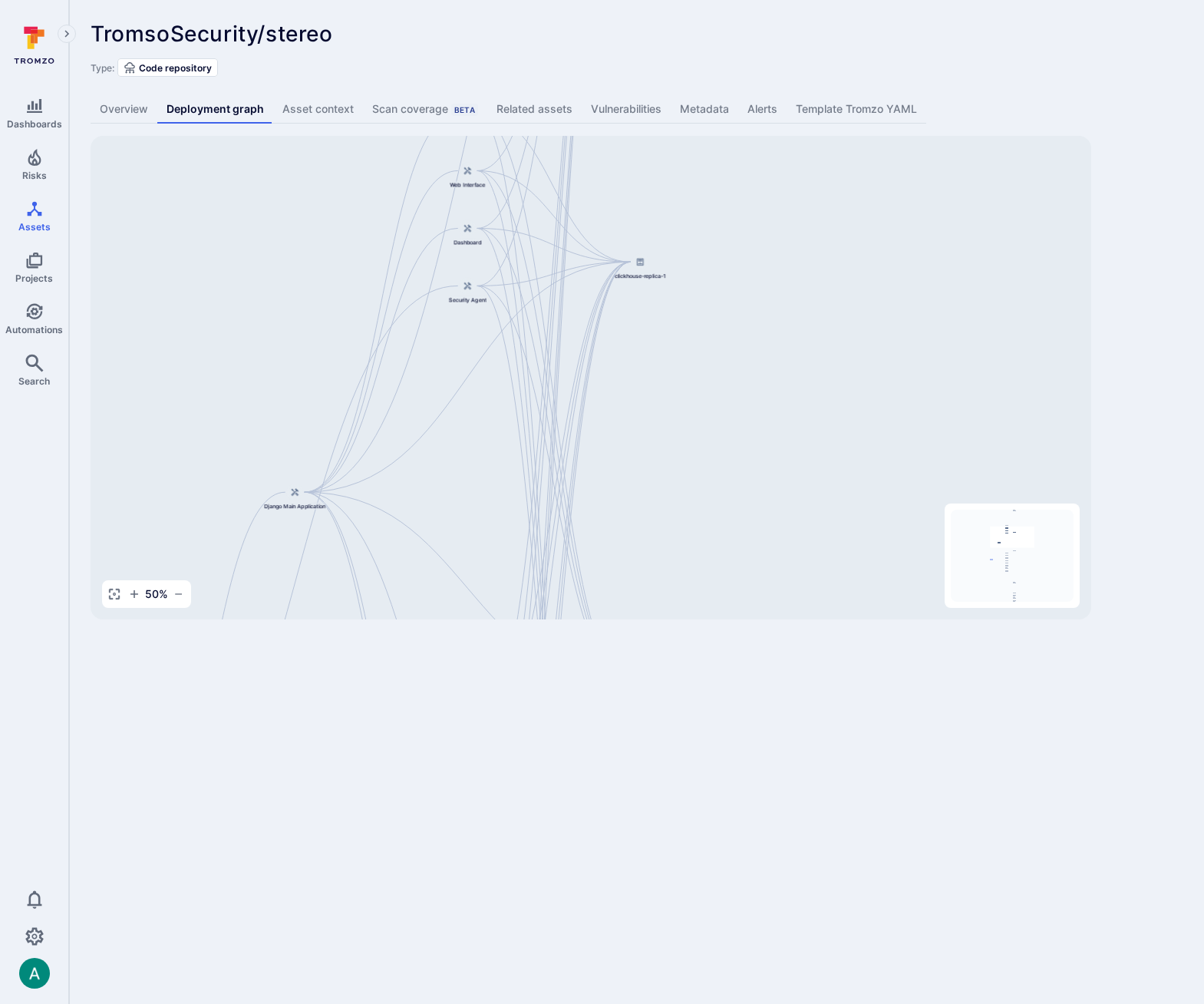
click at [747, 571] on div "Django Main Application TromsoSecurity/stereo API Service Web Interface Dashboa…" at bounding box center [591, 378] width 1001 height 484
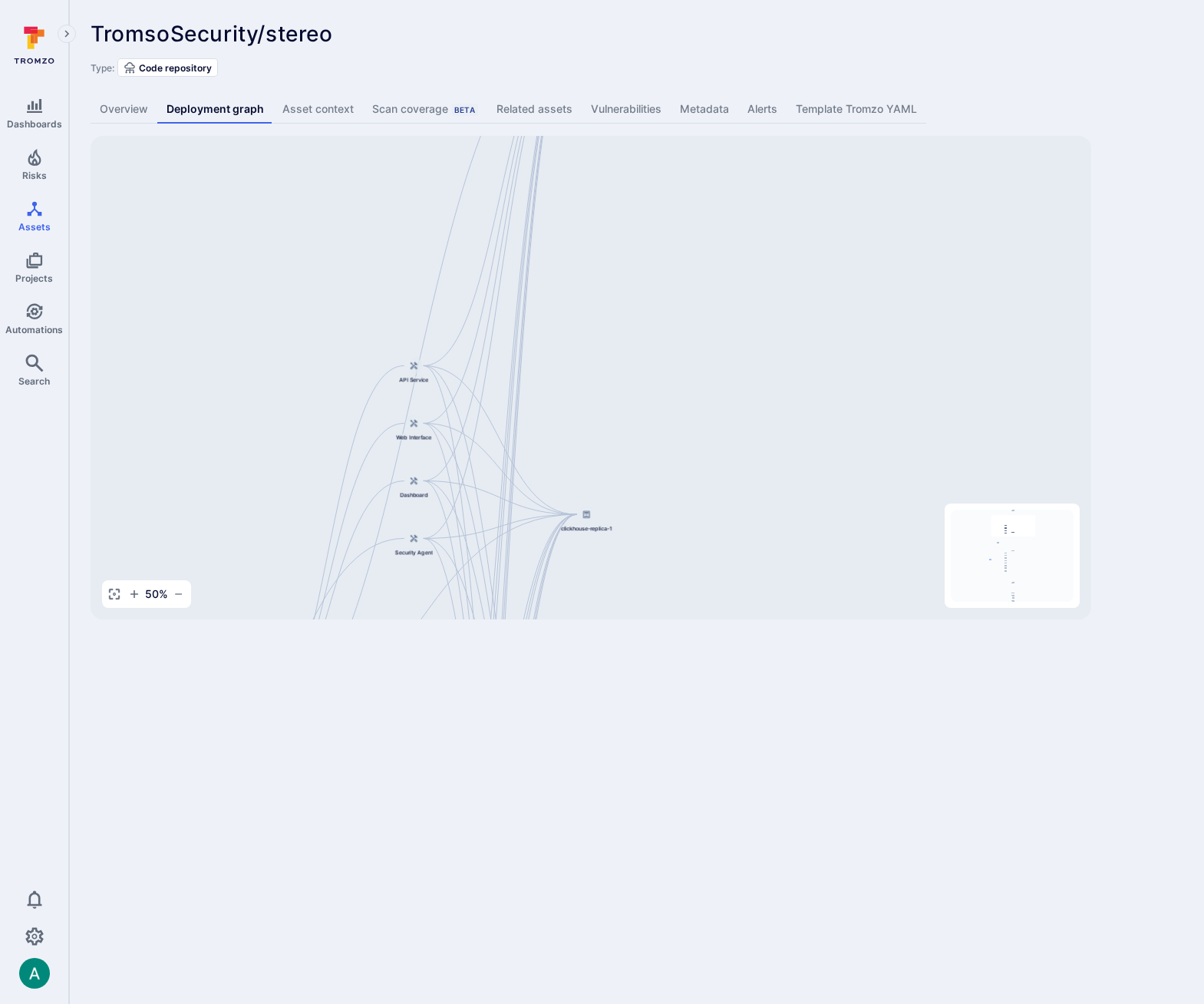
drag, startPoint x: 699, startPoint y: 342, endPoint x: 643, endPoint y: 589, distance: 253.3
click at [643, 589] on div "Django Main Application TromsoSecurity/stereo API Service Web Interface Dashboa…" at bounding box center [591, 378] width 1001 height 484
drag, startPoint x: 651, startPoint y: 277, endPoint x: 628, endPoint y: 459, distance: 183.4
click at [628, 459] on div "Django Main Application TromsoSecurity/stereo API Service Web Interface Dashboa…" at bounding box center [591, 378] width 1001 height 484
